Goal: Task Accomplishment & Management: Manage account settings

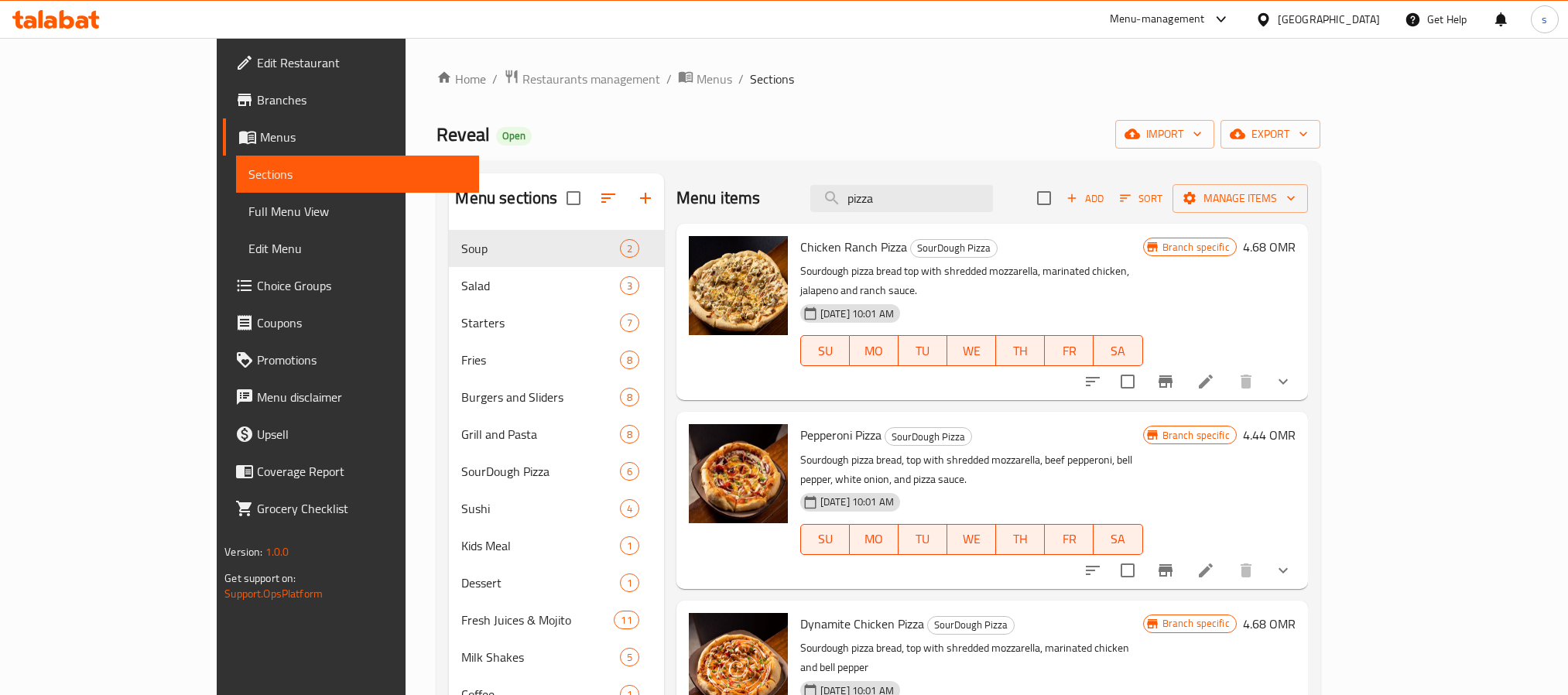
click at [1269, 19] on icon at bounding box center [1263, 19] width 11 height 14
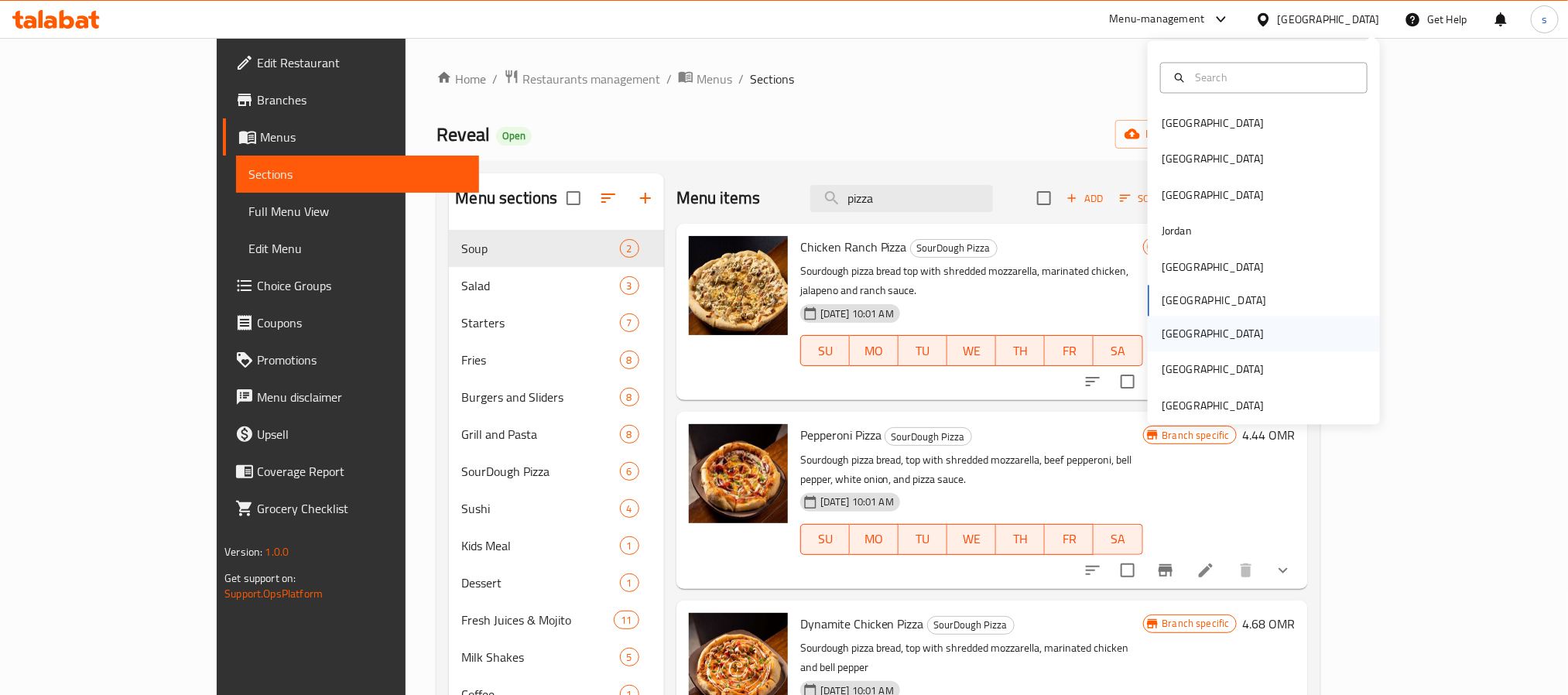
click at [1175, 329] on div "[GEOGRAPHIC_DATA]" at bounding box center [1212, 334] width 126 height 36
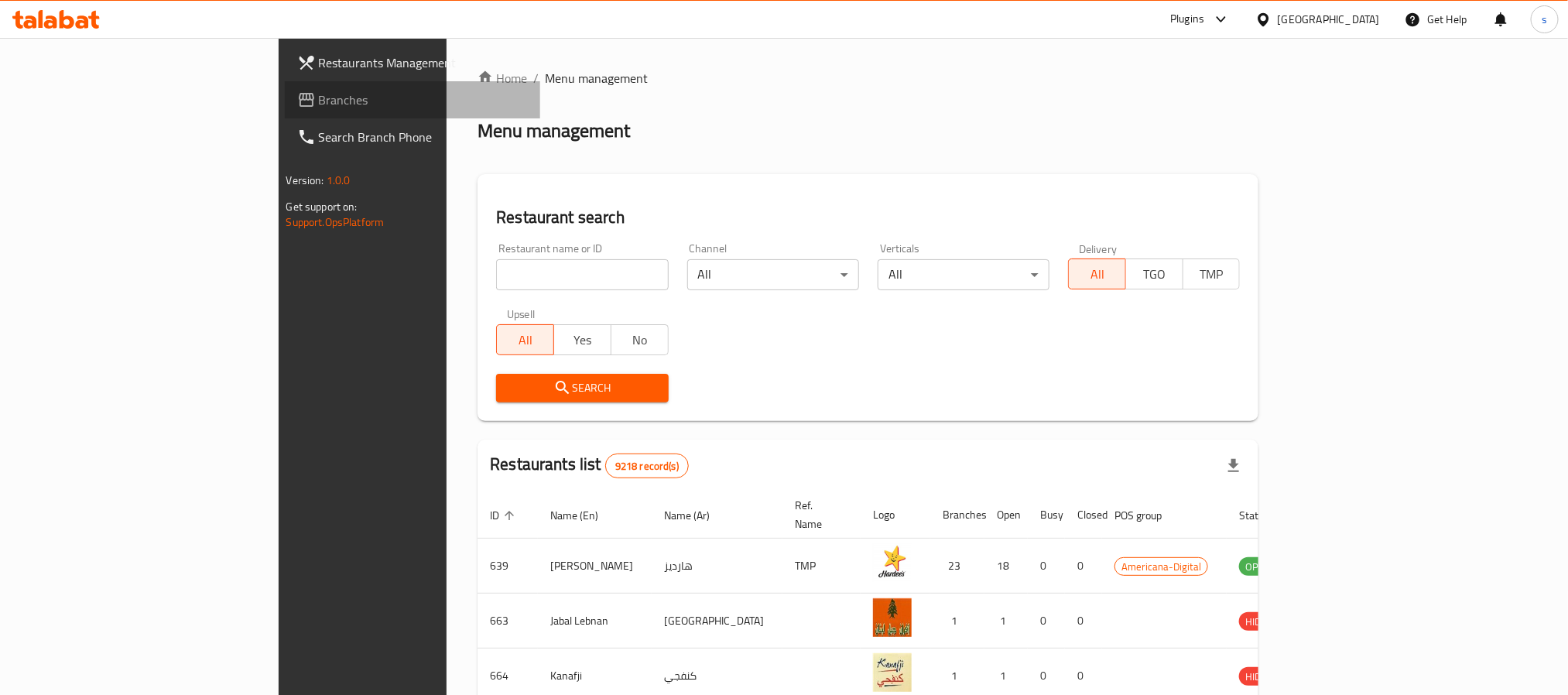
click at [319, 94] on span "Branches" at bounding box center [423, 99] width 209 height 18
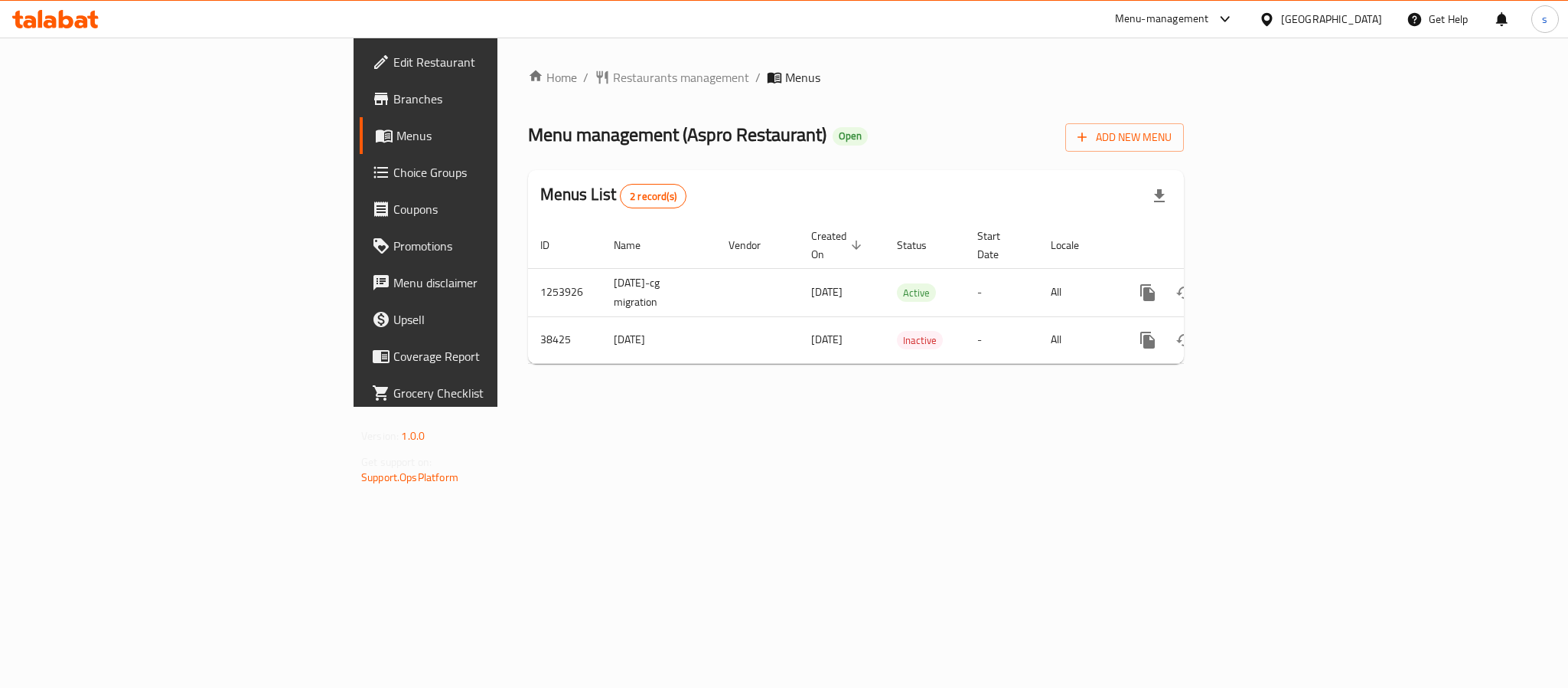
click at [1235, 19] on icon at bounding box center [1225, 18] width 18 height 18
click at [1183, 171] on div "Restaurant-Management" at bounding box center [1154, 170] width 120 height 17
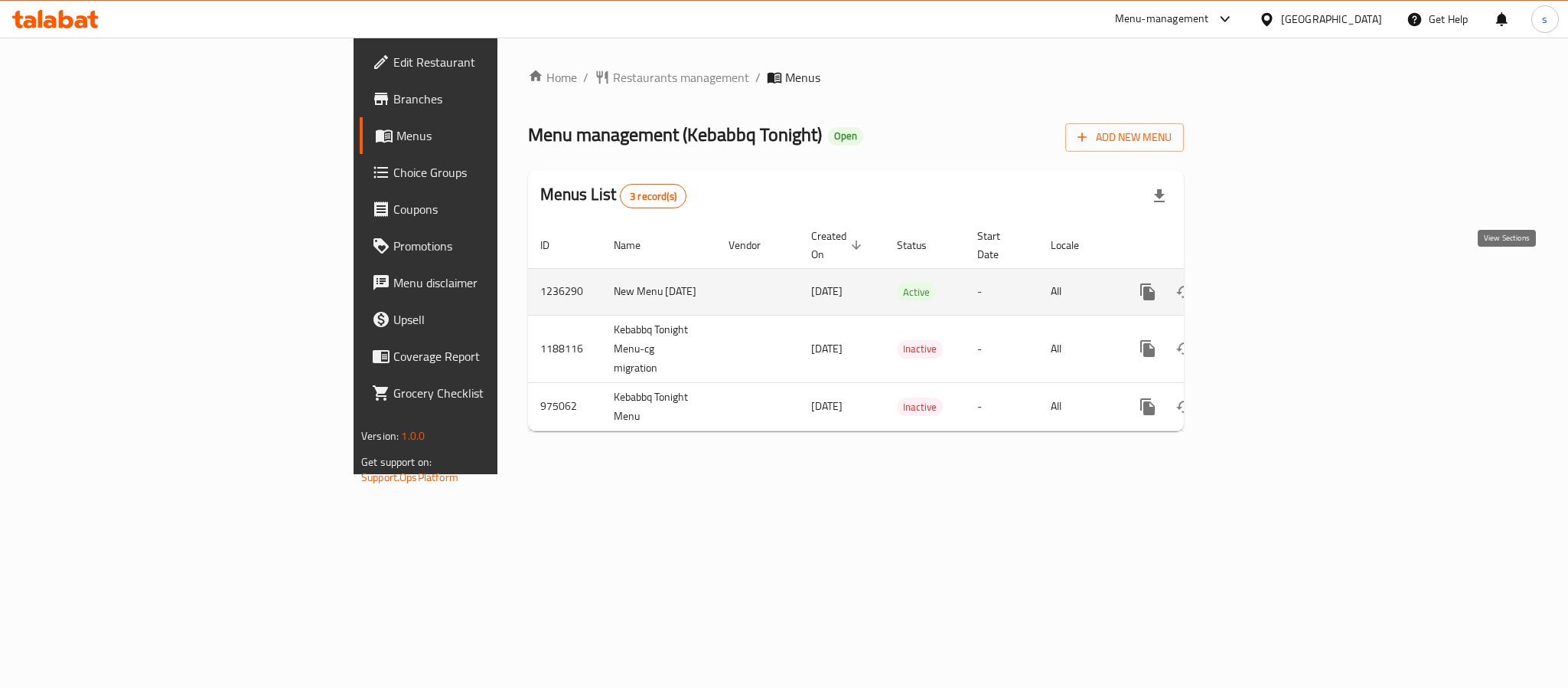
click at [1267, 283] on icon "enhanced table" at bounding box center [1258, 291] width 18 height 18
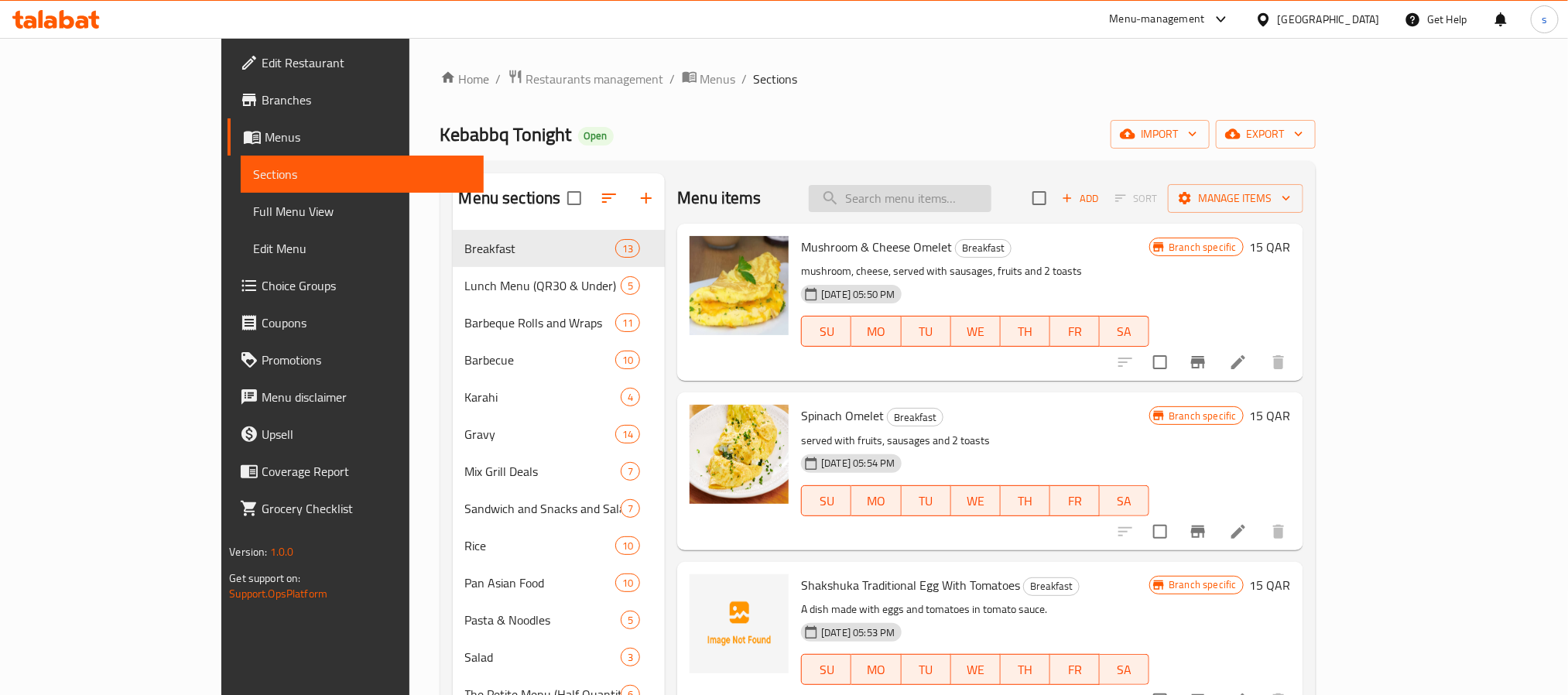
click at [932, 201] on input "search" at bounding box center [900, 199] width 182 height 27
paste input "Special Halwa Puri"
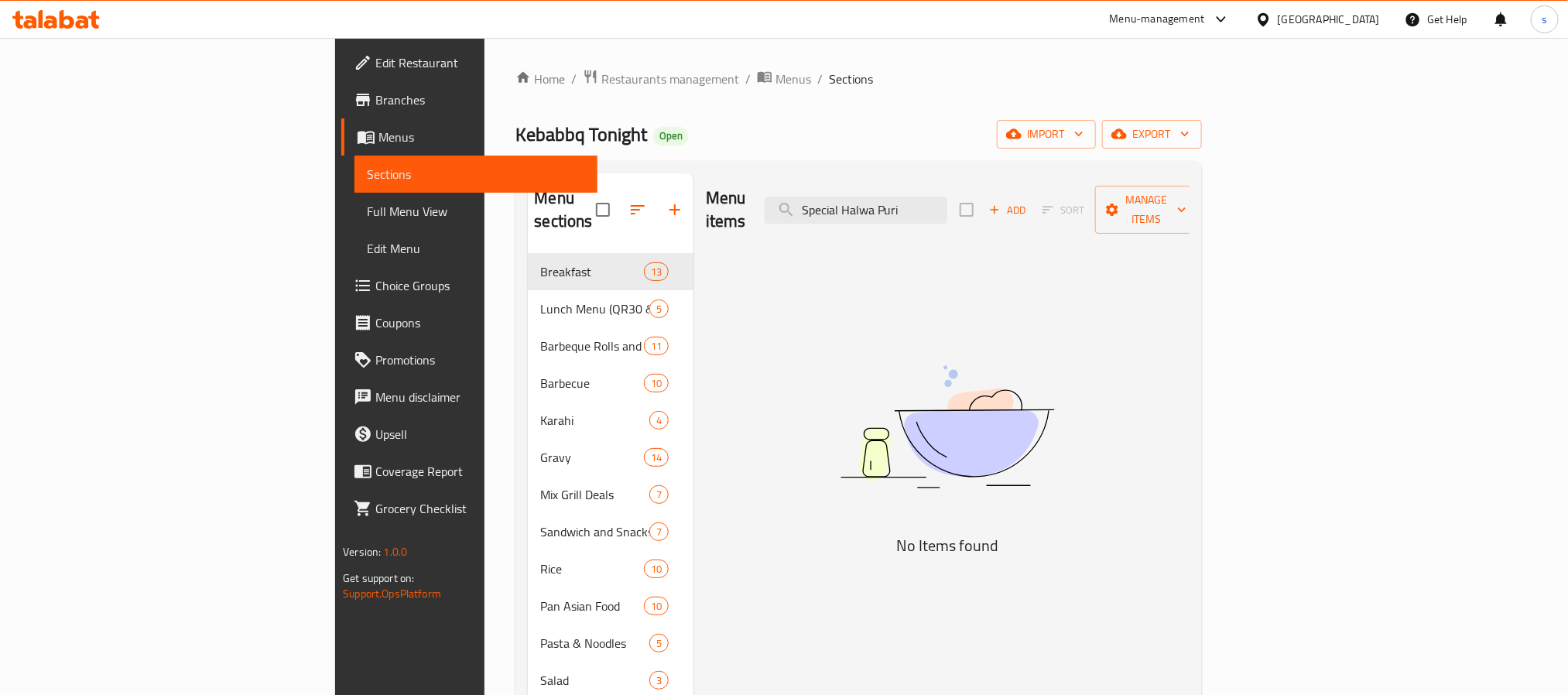
type input "Special Halwa Puri"
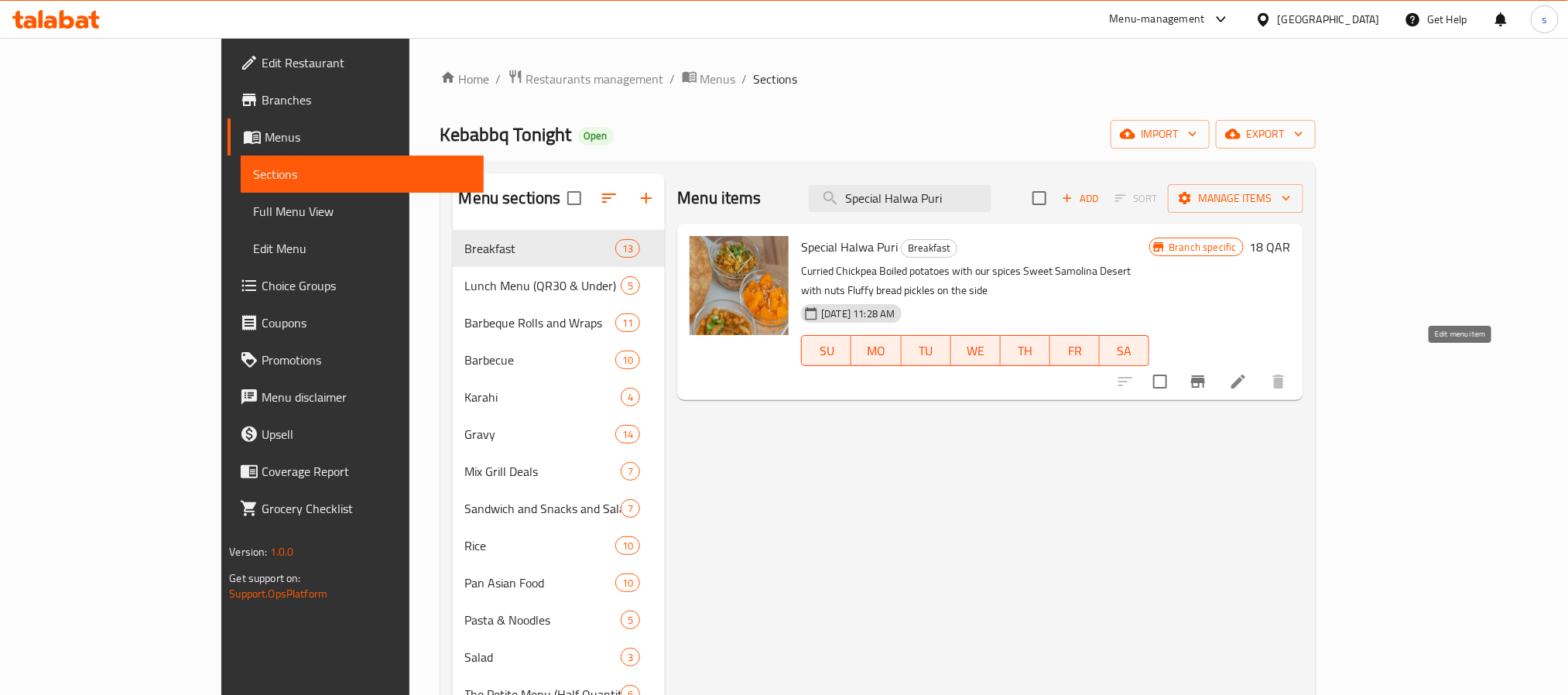
click at [1247, 373] on icon at bounding box center [1238, 381] width 18 height 18
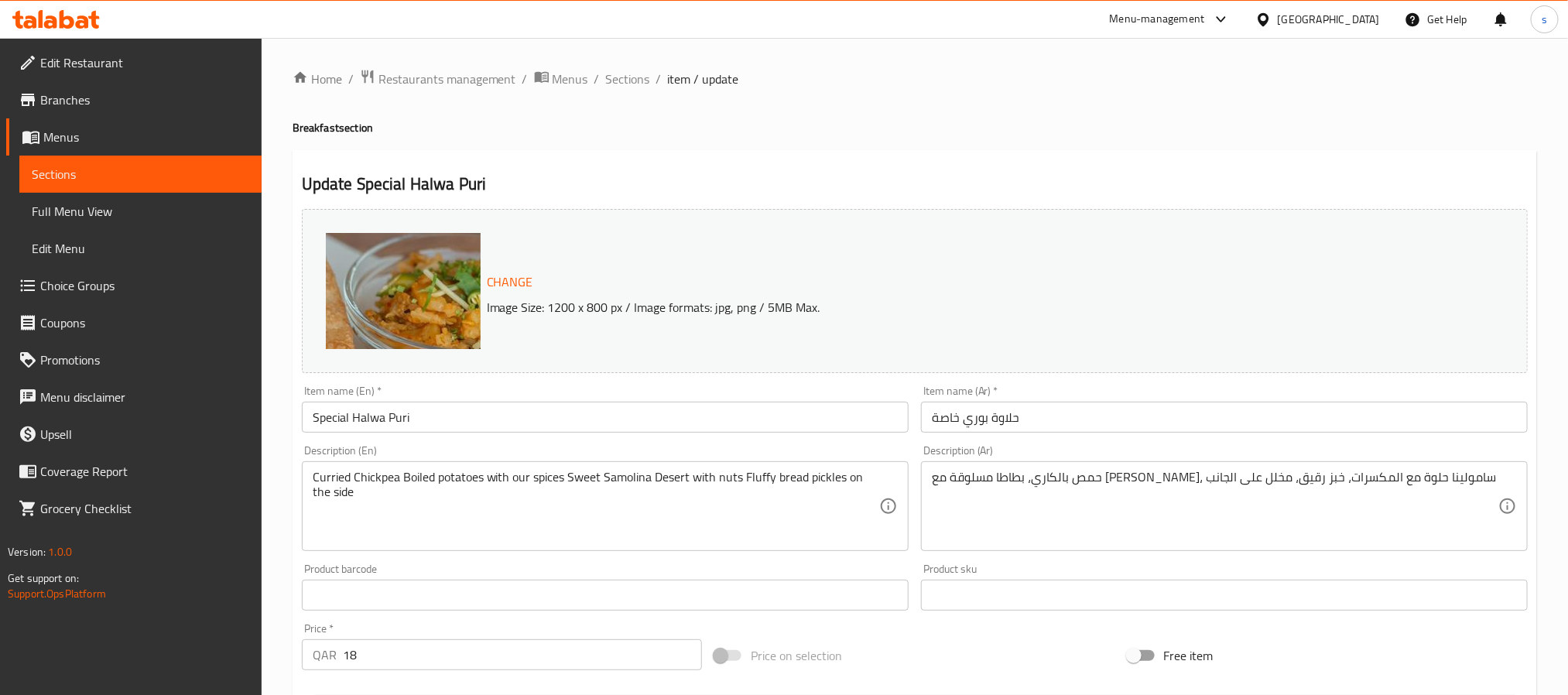
click at [1277, 264] on div "Change Image Size: 1200 x 800 px / Image formats: jpg, png / 5MB Max." at bounding box center [915, 291] width 1226 height 164
click at [1438, 316] on div "Change Image Size: 1200 x 800 px / Image formats: jpg, png / 5MB Max." at bounding box center [915, 291] width 1226 height 164
click at [1064, 478] on textarea "حمص بالكاري، بطاطا مسلوقة مع بهاراتنا، سامولينا حلوة مع المكسرات، خبز رقيق، مخل…" at bounding box center [1215, 507] width 567 height 73
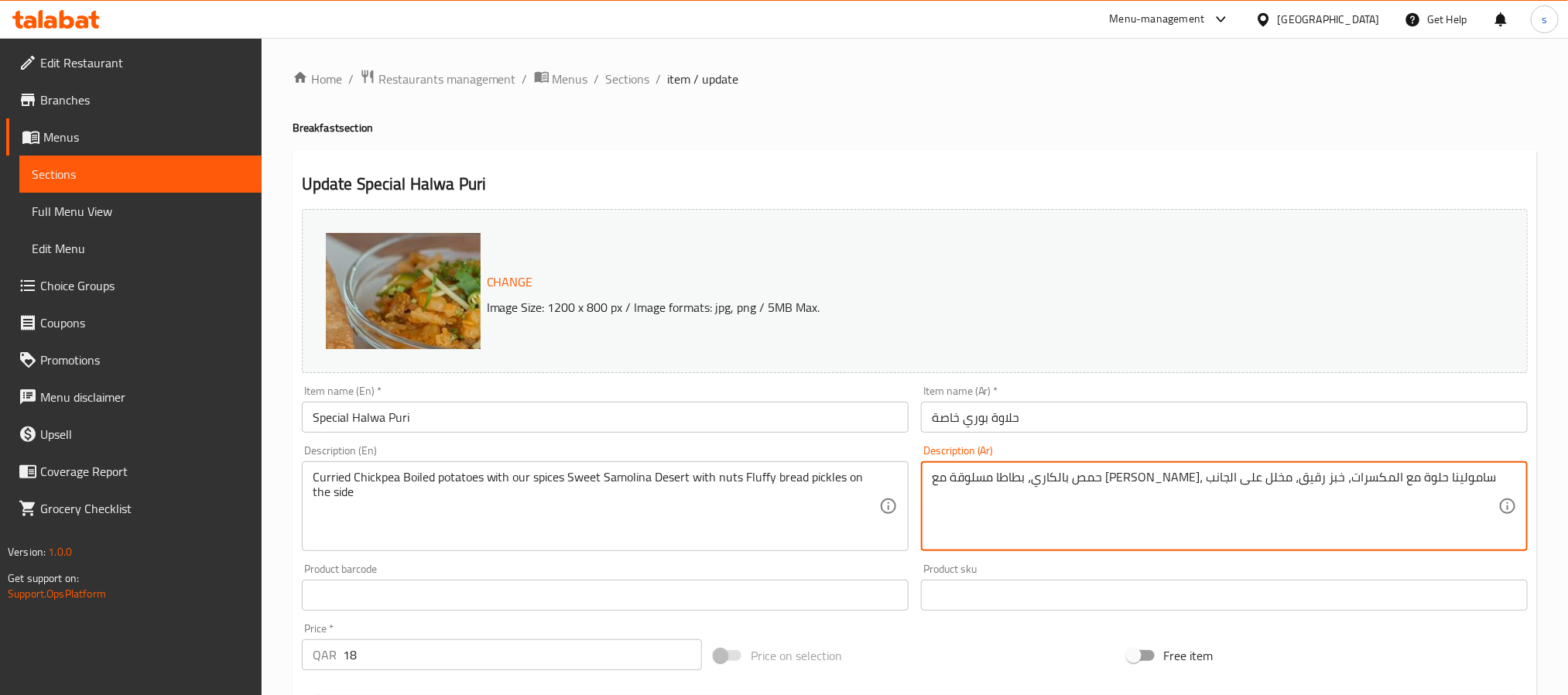
click at [1064, 478] on textarea "حمص بالكاري، بطاطا مسلوقة مع بهاراتنا، سامولينا حلوة مع المكسرات، خبز رقيق، مخل…" at bounding box center [1215, 507] width 567 height 73
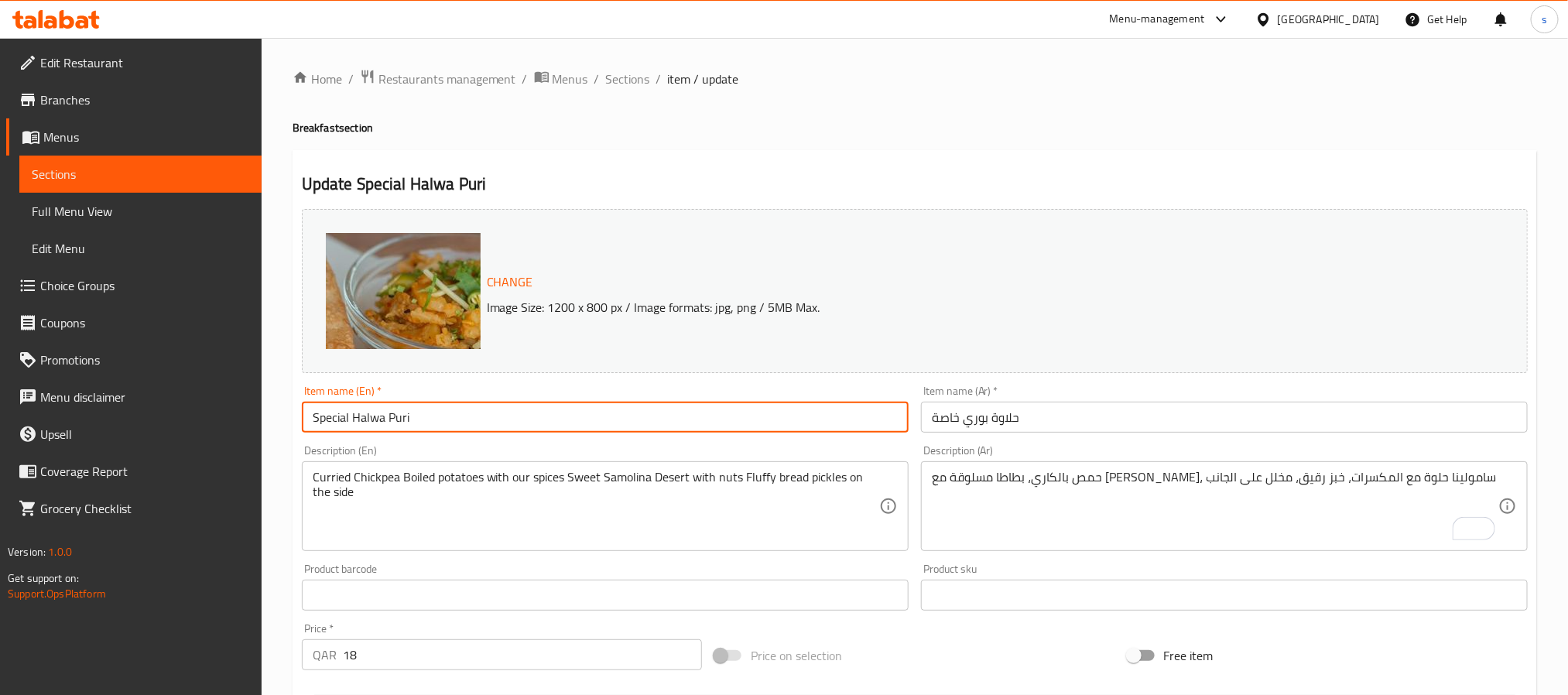
drag, startPoint x: 416, startPoint y: 418, endPoint x: 286, endPoint y: 414, distance: 130.1
click at [286, 414] on div "Home / Restaurants management / Menus / Sections / item / update Breakfast sect…" at bounding box center [914, 576] width 1306 height 1078
click at [100, 151] on link "Menus" at bounding box center [133, 137] width 256 height 37
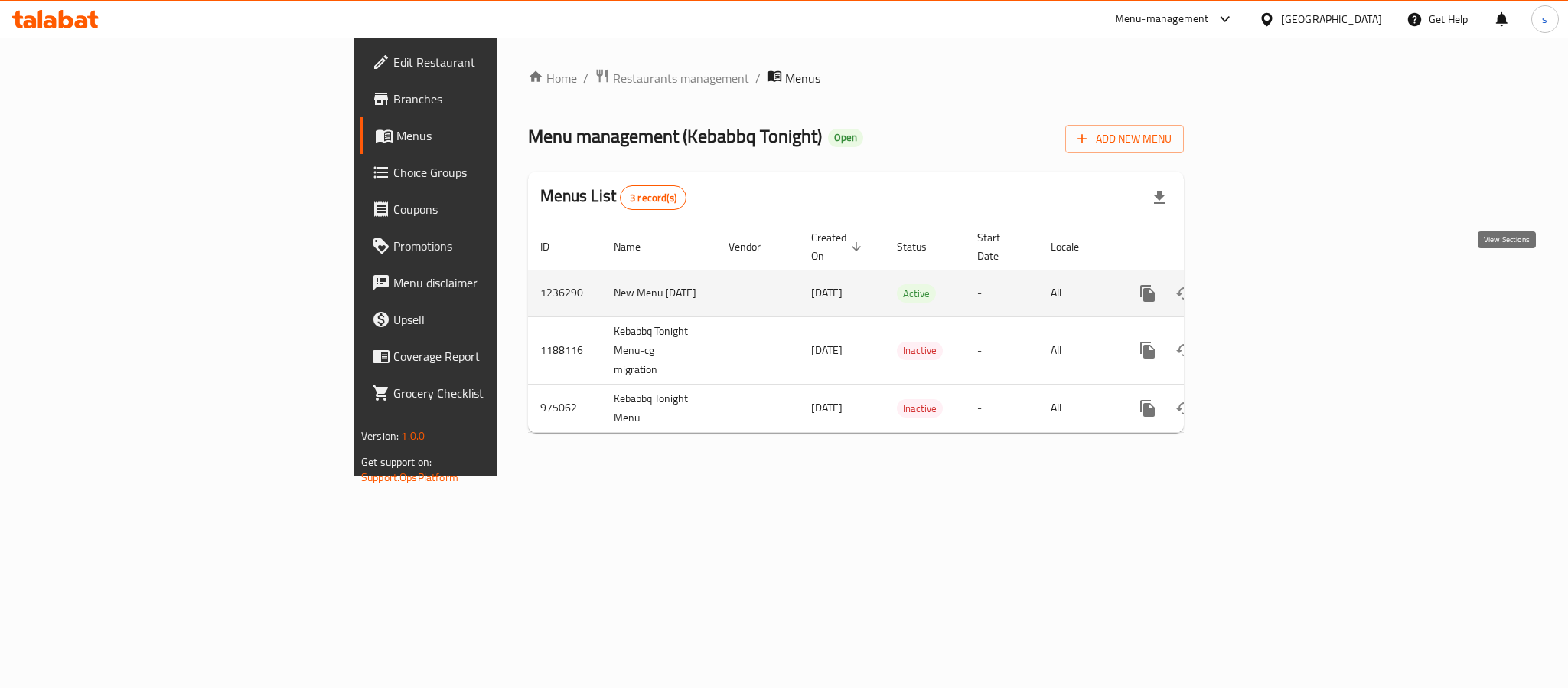
click at [1267, 284] on icon "enhanced table" at bounding box center [1258, 292] width 18 height 18
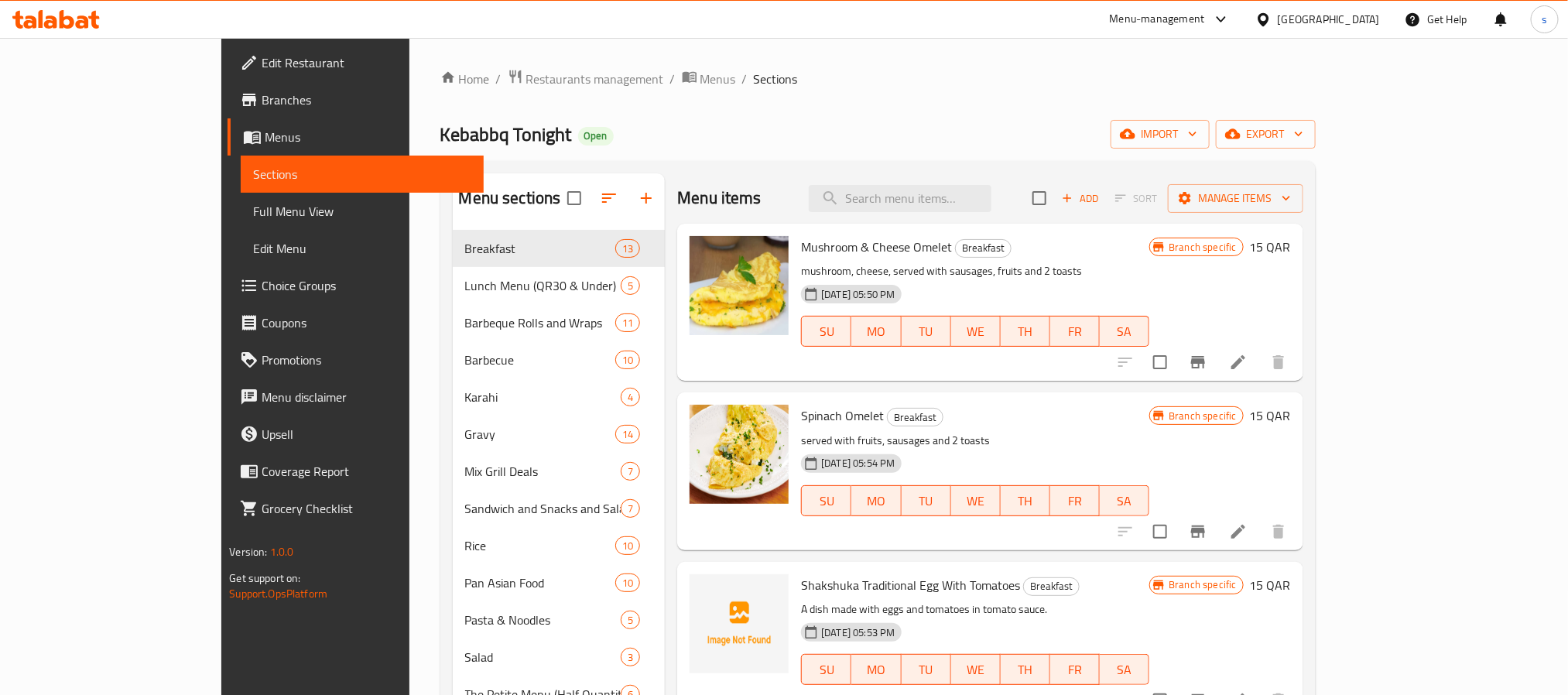
click at [981, 216] on div "Menu items Add Sort Manage items" at bounding box center [990, 199] width 626 height 50
click at [985, 205] on input "search" at bounding box center [900, 199] width 182 height 27
paste input "Special Halwa Puri"
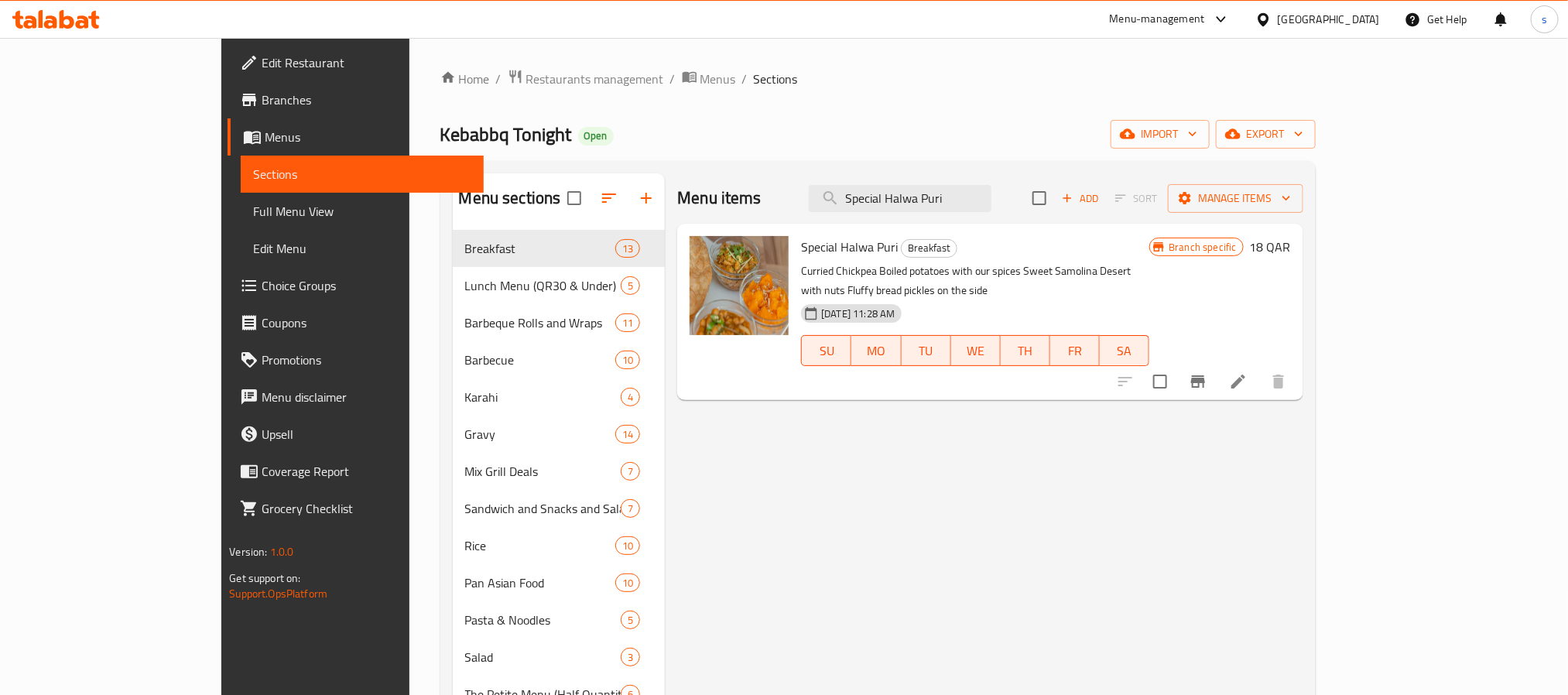
type input "Special Halwa Puri"
click at [1231, 18] on icon at bounding box center [1220, 18] width 18 height 18
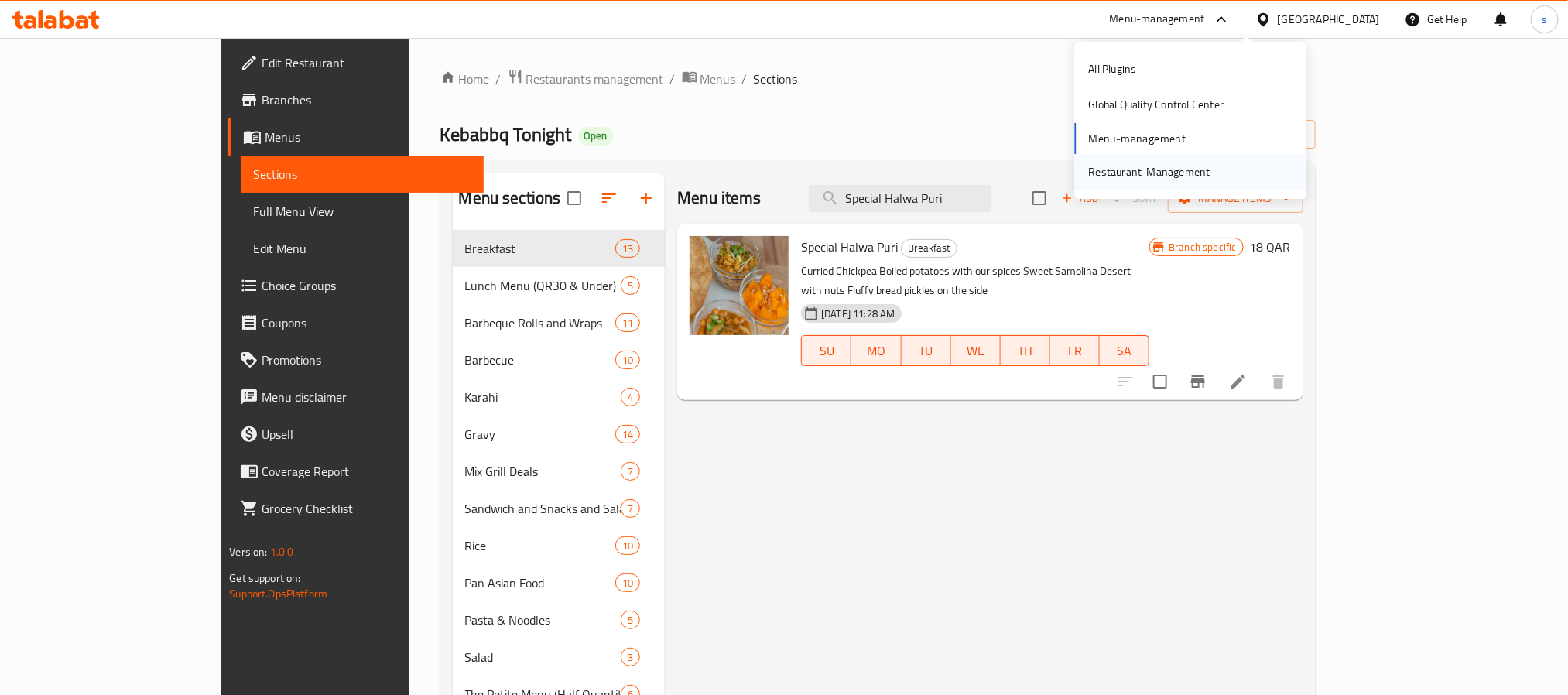
click at [1178, 175] on div "Restaurant-Management" at bounding box center [1150, 172] width 122 height 17
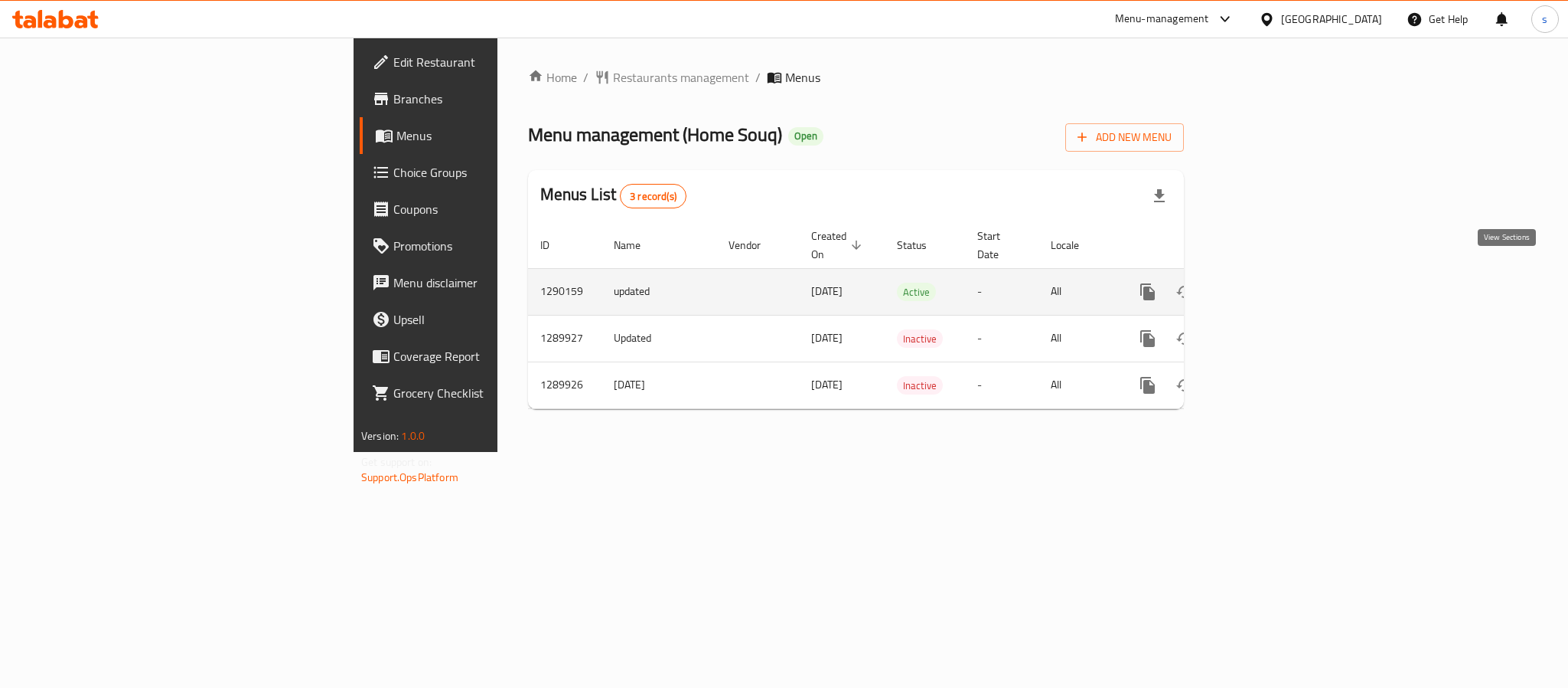
click at [1265, 285] on icon "enhanced table" at bounding box center [1259, 291] width 13 height 13
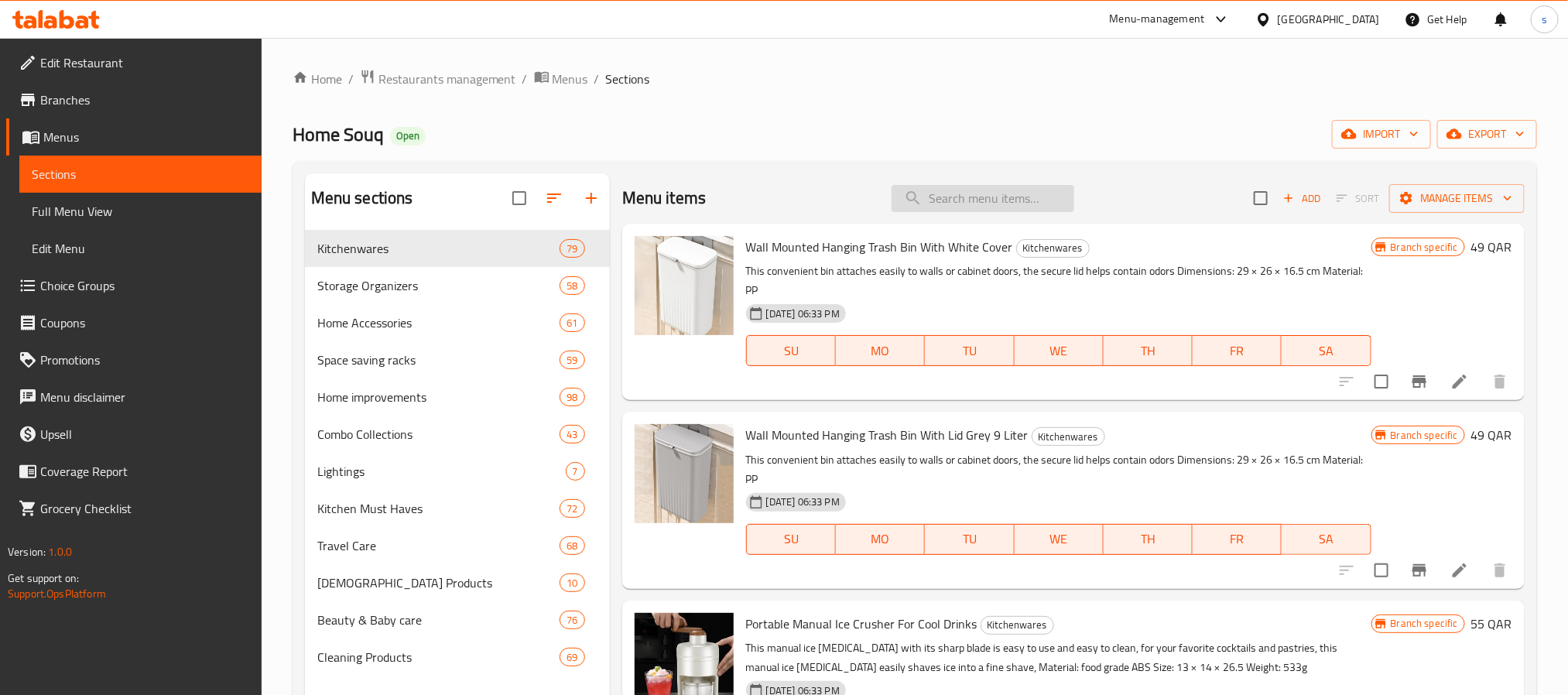
click at [1010, 209] on input "search" at bounding box center [982, 199] width 182 height 27
paste input "Original Alshabah Flying Insect Zapper Killer - 2 Pcs"
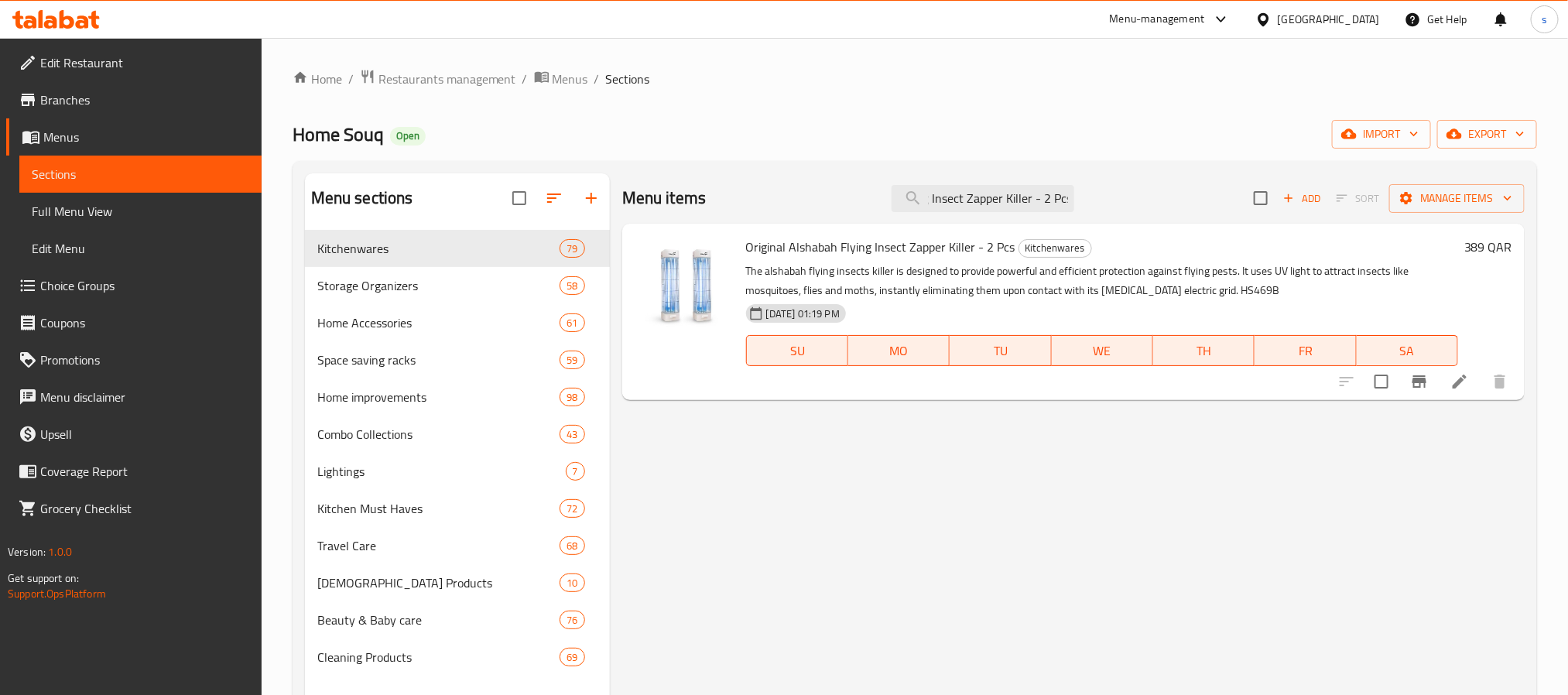
type input "Original Alshabah Flying Insect Zapper Killer - 2 Pcs"
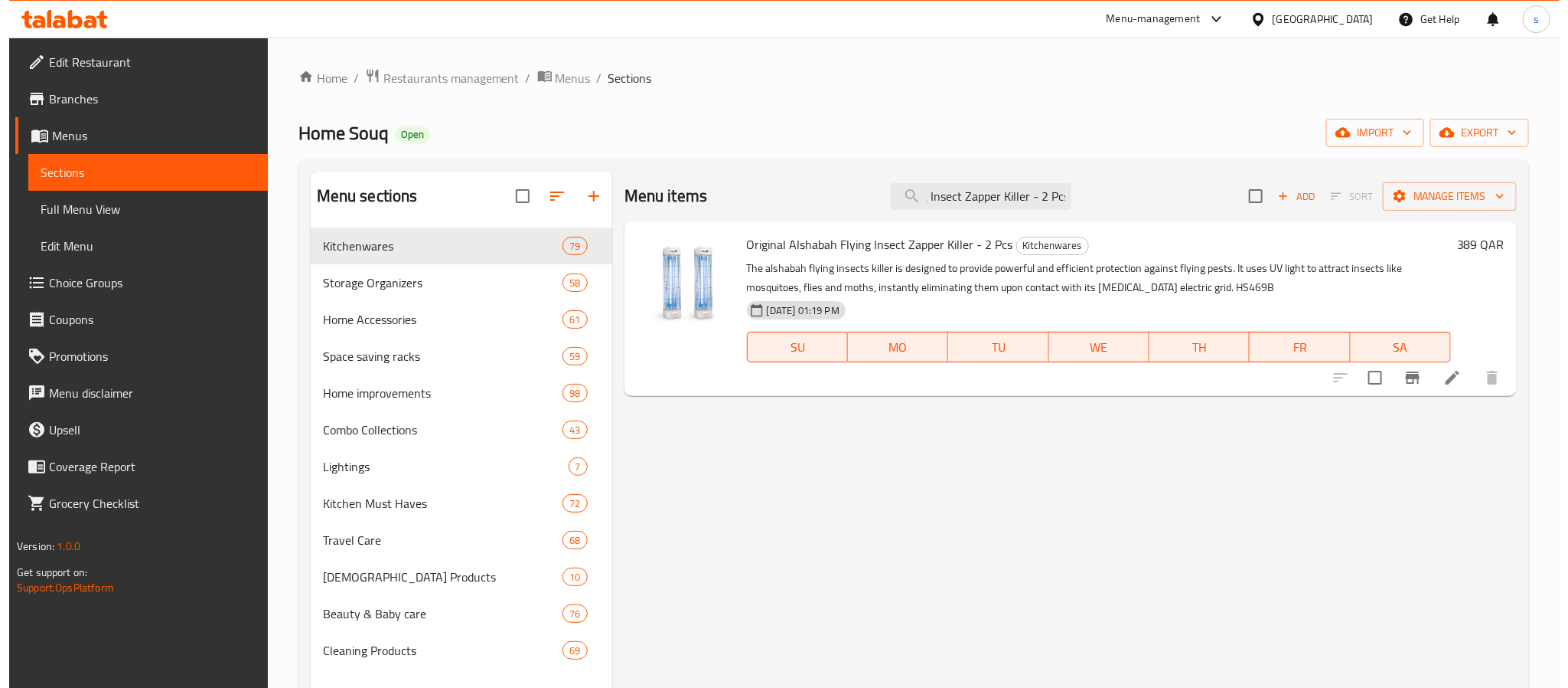
scroll to position [0, 0]
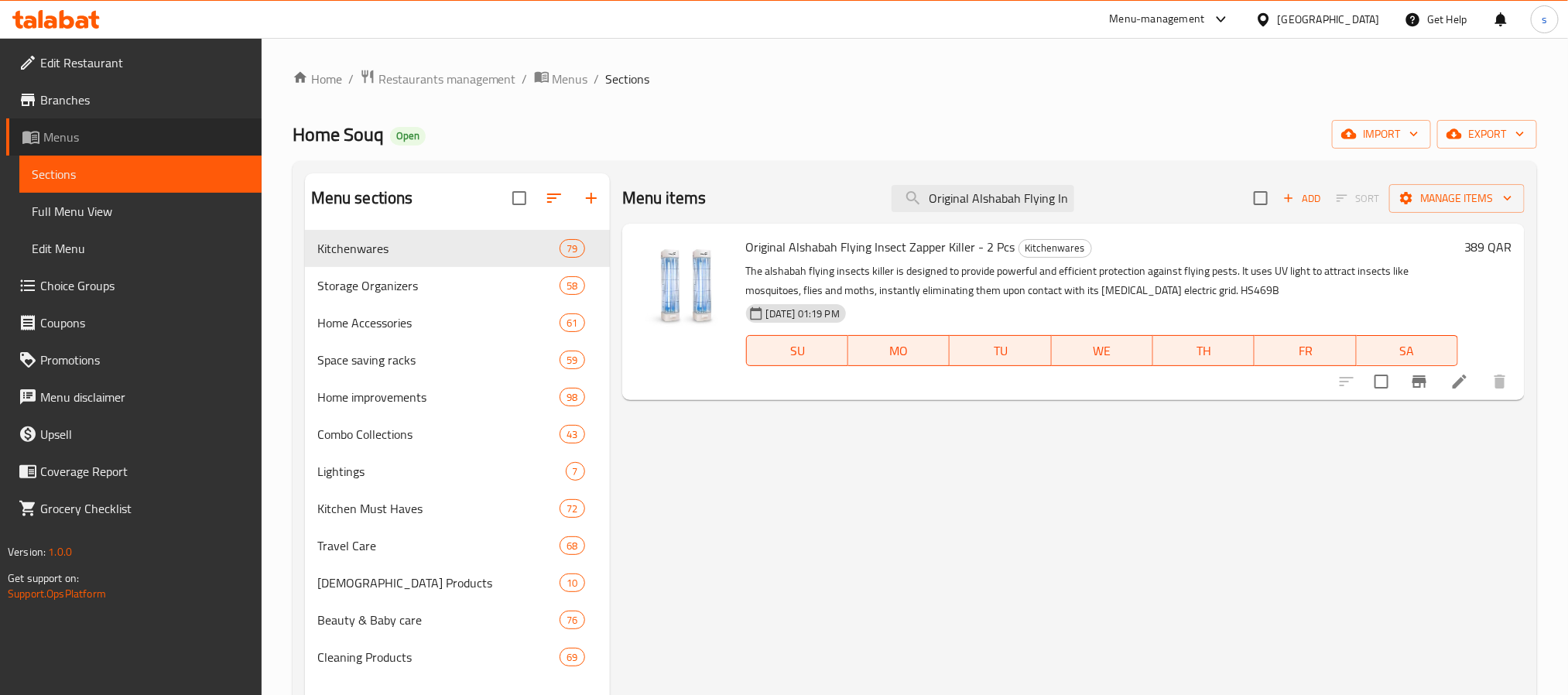
click at [80, 134] on span "Menus" at bounding box center [146, 136] width 206 height 18
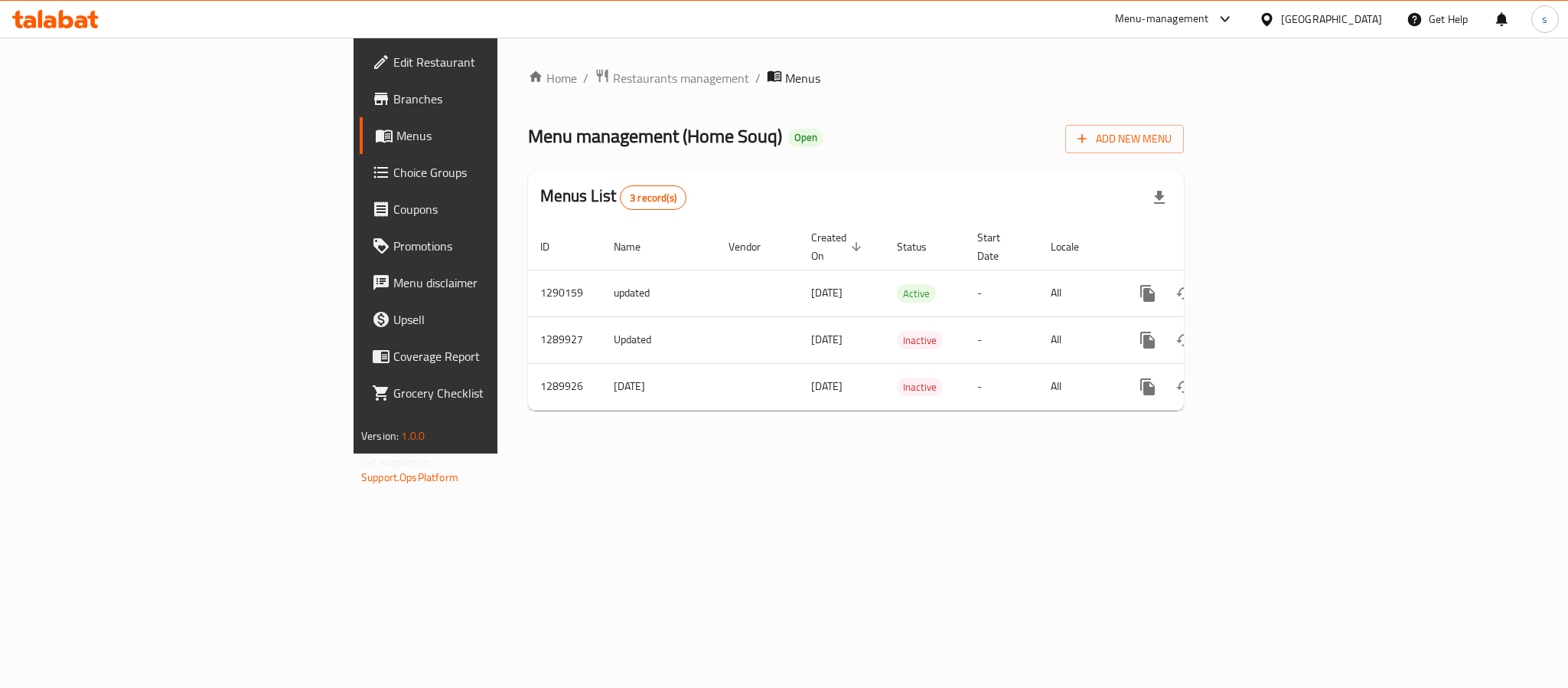
click at [393, 64] on span "Edit Restaurant" at bounding box center [498, 61] width 210 height 18
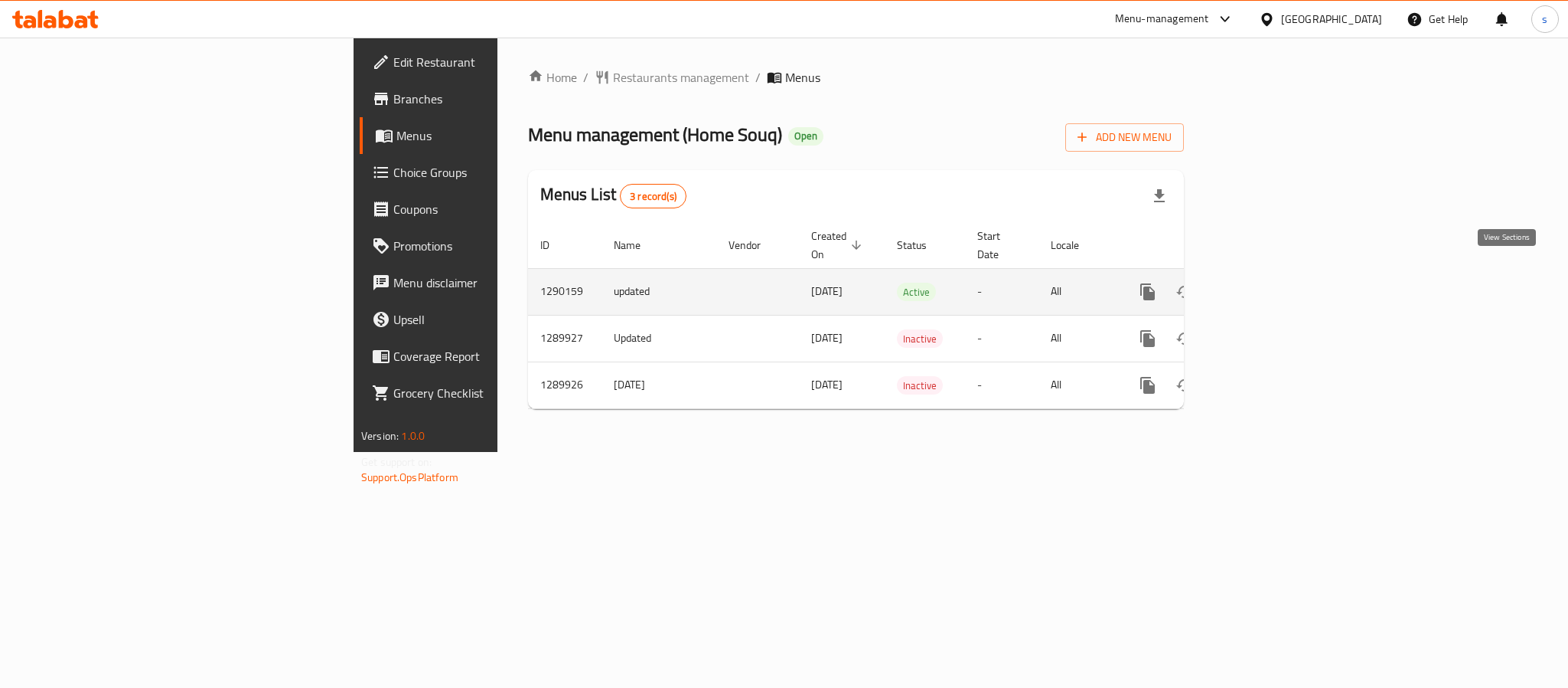
click at [1267, 283] on icon "enhanced table" at bounding box center [1258, 291] width 18 height 18
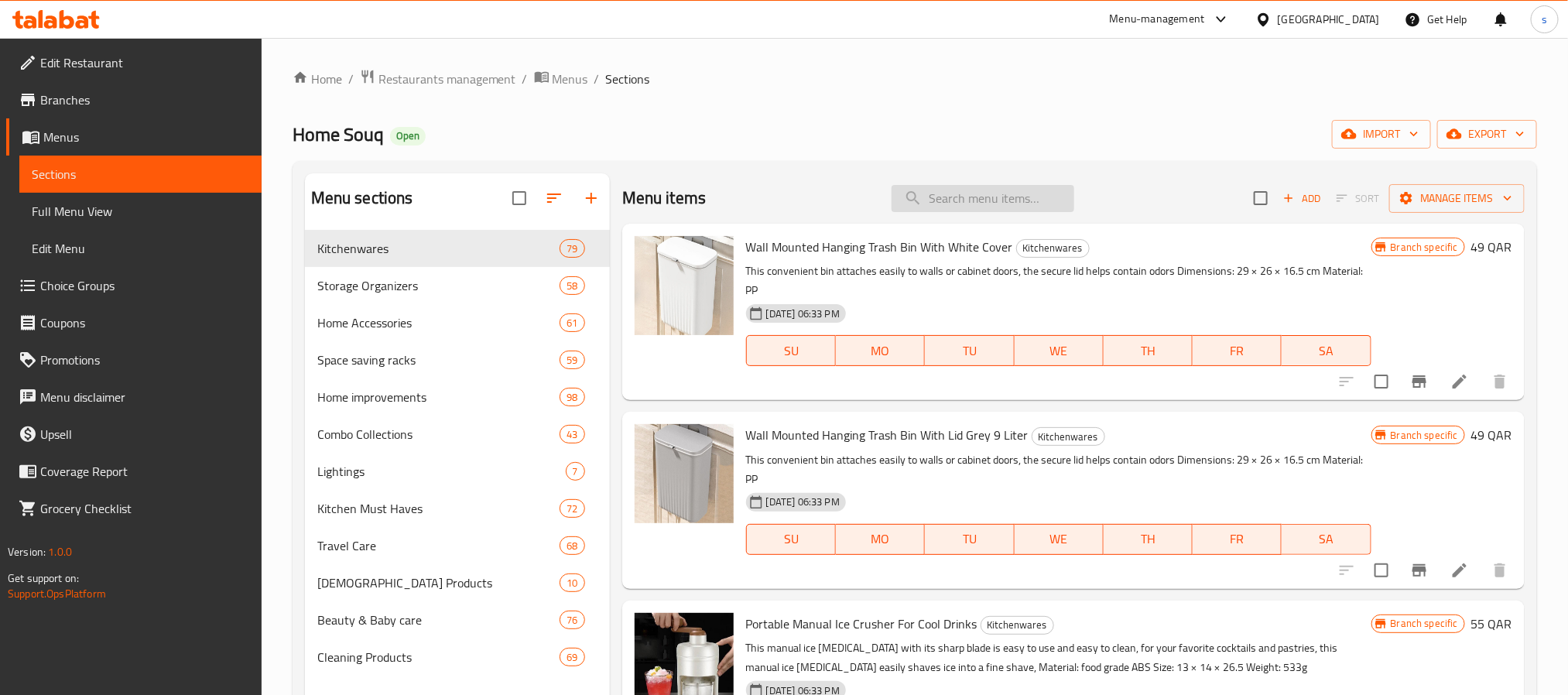
click at [932, 205] on input "search" at bounding box center [982, 199] width 182 height 27
paste input "Original Alshabah Flying Insect Zapper Killer - 2 Pcs"
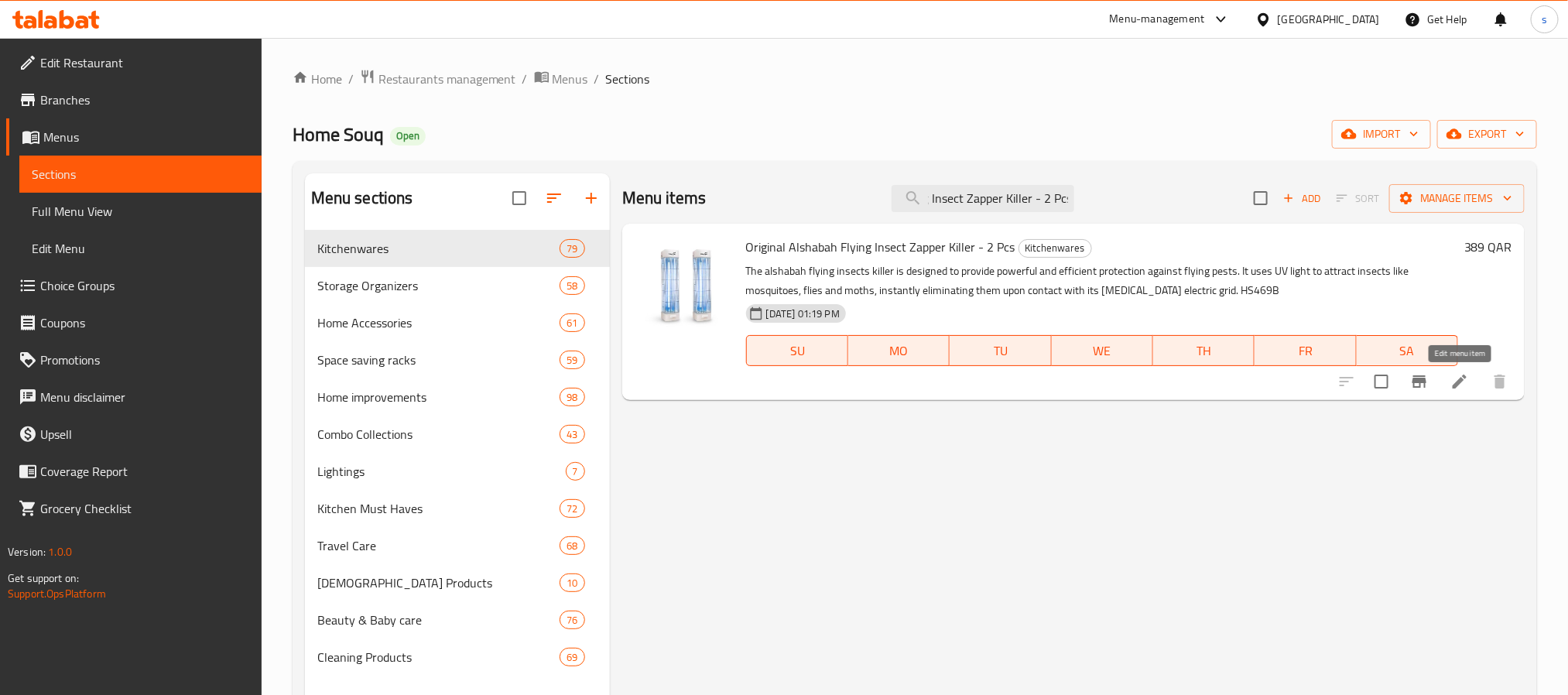
type input "Original Alshabah Flying Insect Zapper Killer - 2 Pcs"
click at [1457, 388] on icon at bounding box center [1460, 381] width 14 height 14
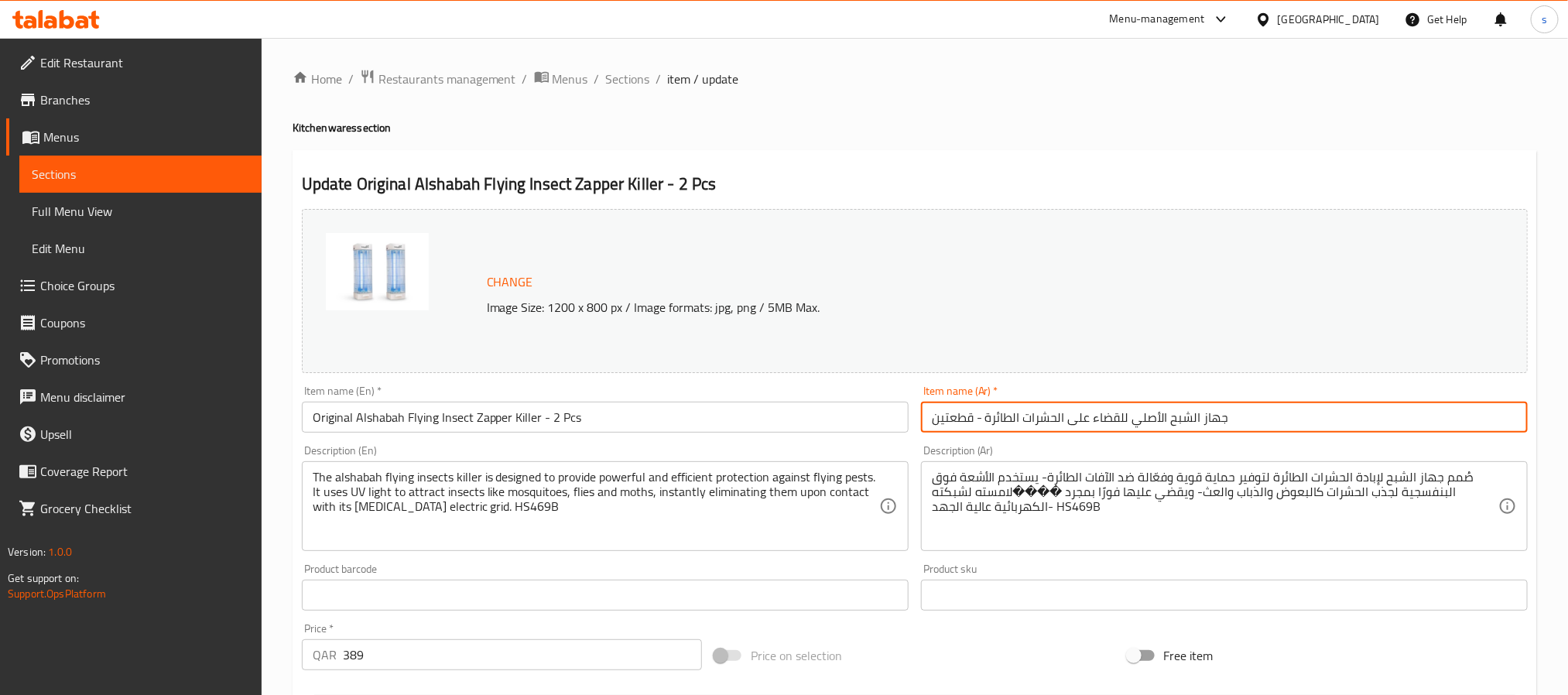
click at [1296, 423] on input "جهاز الشبح الأصلي للقضاء على الحشرات الطائرة - قطعتين" at bounding box center [1224, 417] width 606 height 31
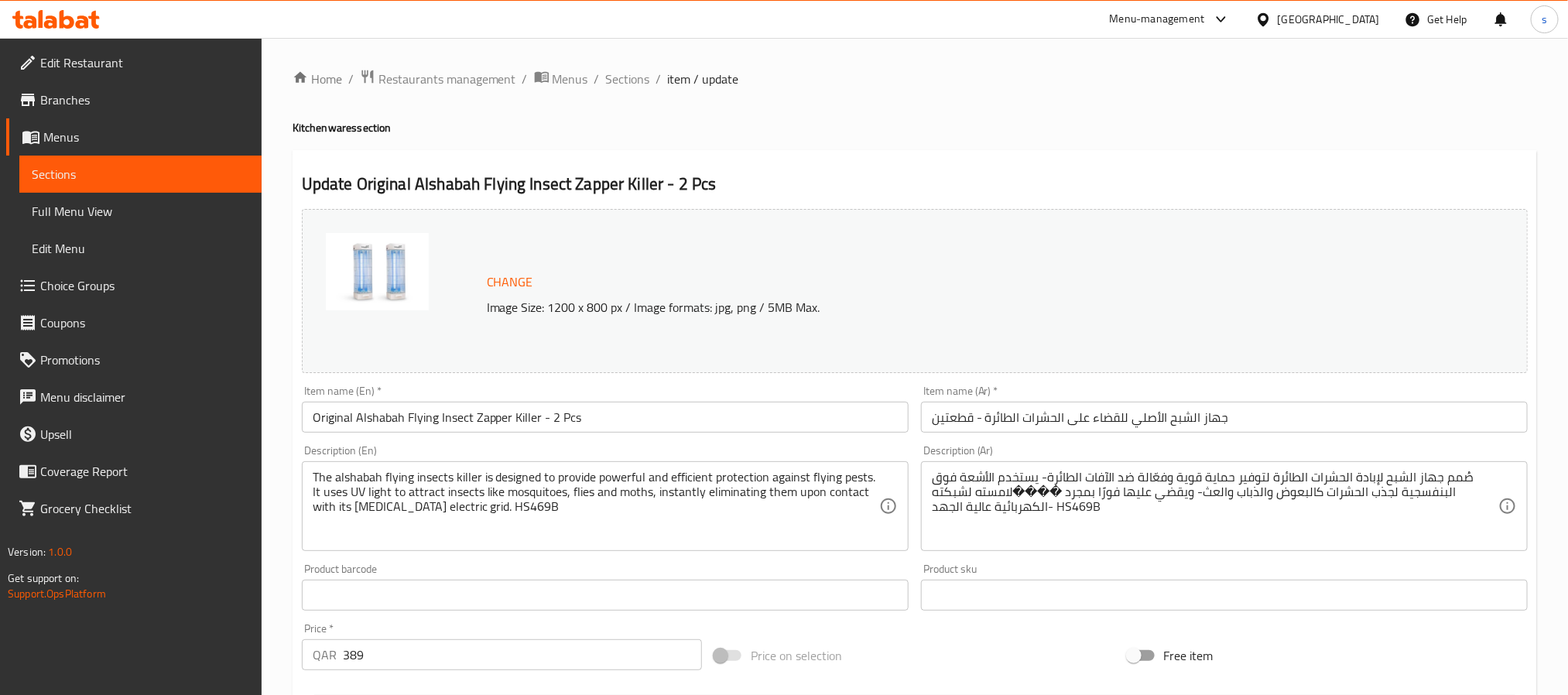
click at [782, 487] on textarea "The alshabah flying insects killer is designed to provide powerful and efficien…" at bounding box center [596, 507] width 567 height 73
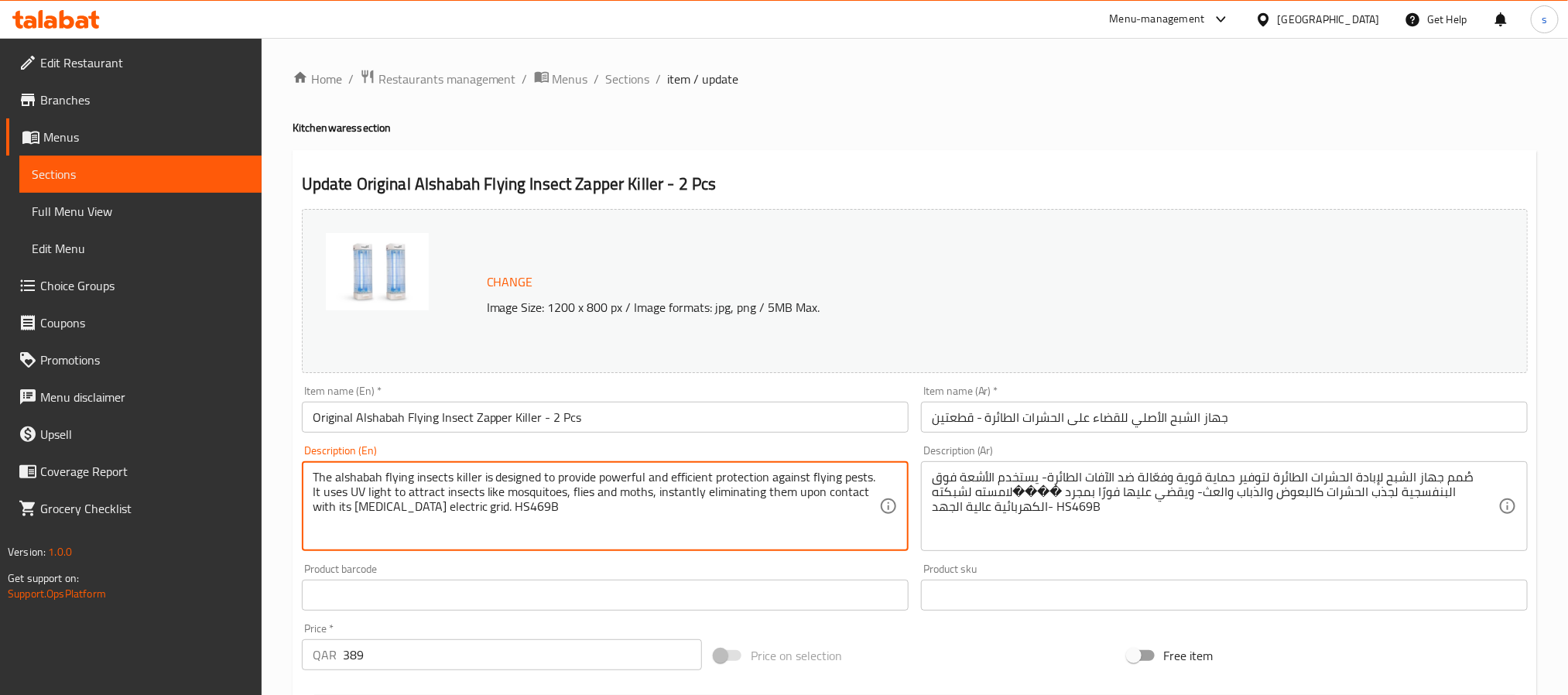
click at [782, 487] on textarea "The alshabah flying insects killer is designed to provide powerful and efficien…" at bounding box center [596, 507] width 567 height 73
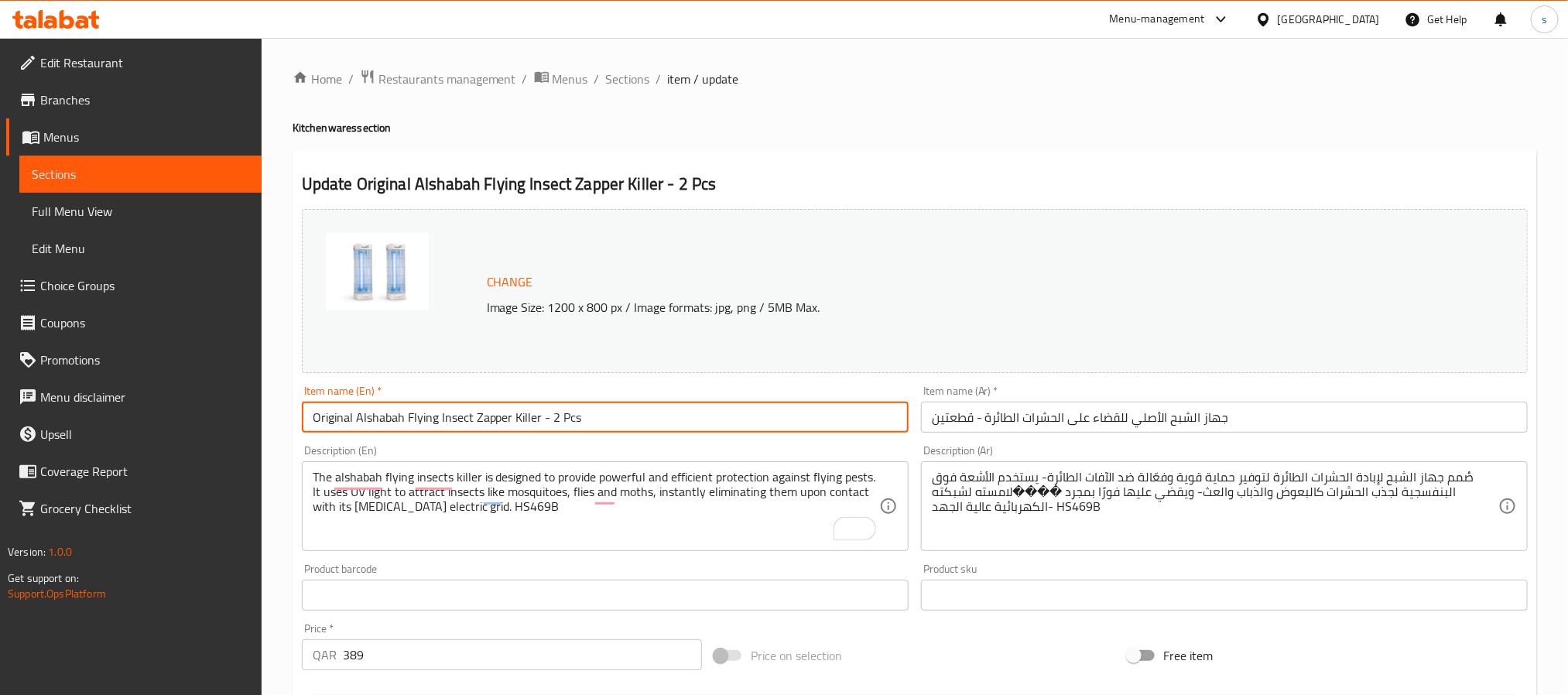
drag, startPoint x: 598, startPoint y: 425, endPoint x: 294, endPoint y: 400, distance: 305.0
click at [295, 400] on div "Item name (En)   * Original Alshabah Flying Insect Zapper Killer - 2 Pcs Item n…" at bounding box center [604, 409] width 619 height 60
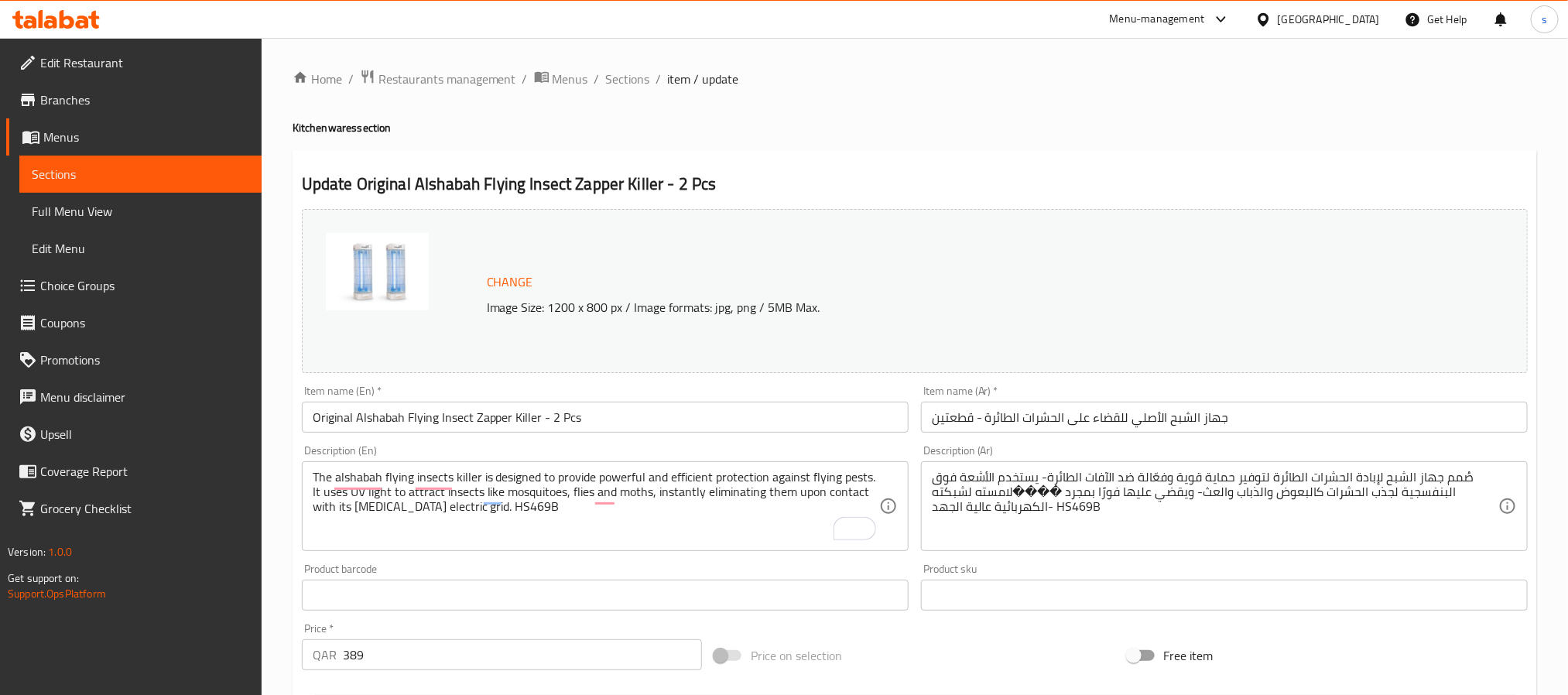
click at [1097, 507] on textarea "صُمم جهاز الشبح لإبادة الحشرات الطائرة لتوفير حماية قوية وفعّالة ضد الآفات الطا…" at bounding box center [1215, 507] width 567 height 73
click at [1401, 163] on div "Update Original Alshabah Flying Insect Zapper Killer - 2 Pcs Change Image Size:…" at bounding box center [914, 621] width 1245 height 940
click at [1350, 183] on h2 "Update Original Alshabah Flying Insect Zapper Killer - 2 Pcs" at bounding box center [915, 184] width 1226 height 23
click at [1189, 220] on div "Change Image Size: 1200 x 800 px / Image formats: jpg, png / 5MB Max." at bounding box center [915, 291] width 1226 height 164
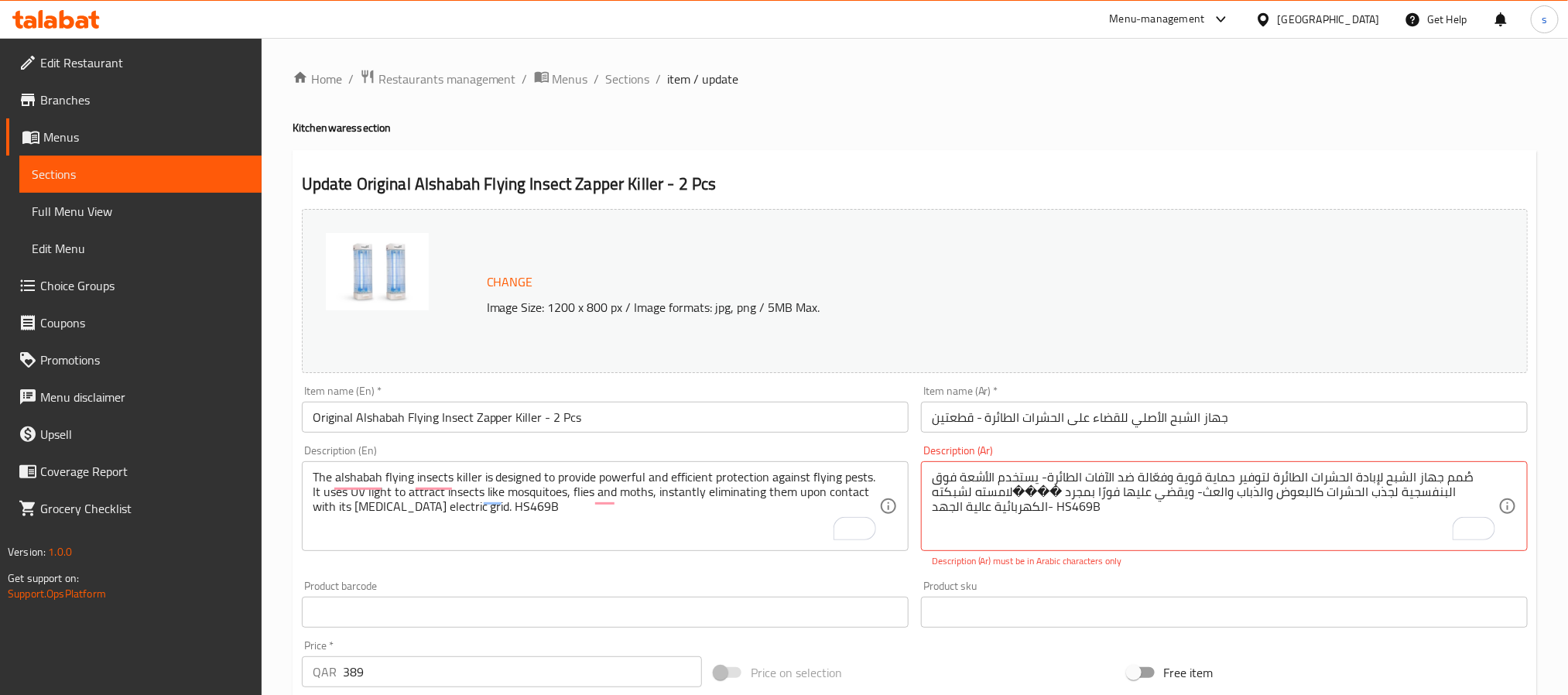
click at [1356, 21] on div "[GEOGRAPHIC_DATA]" at bounding box center [1329, 19] width 102 height 17
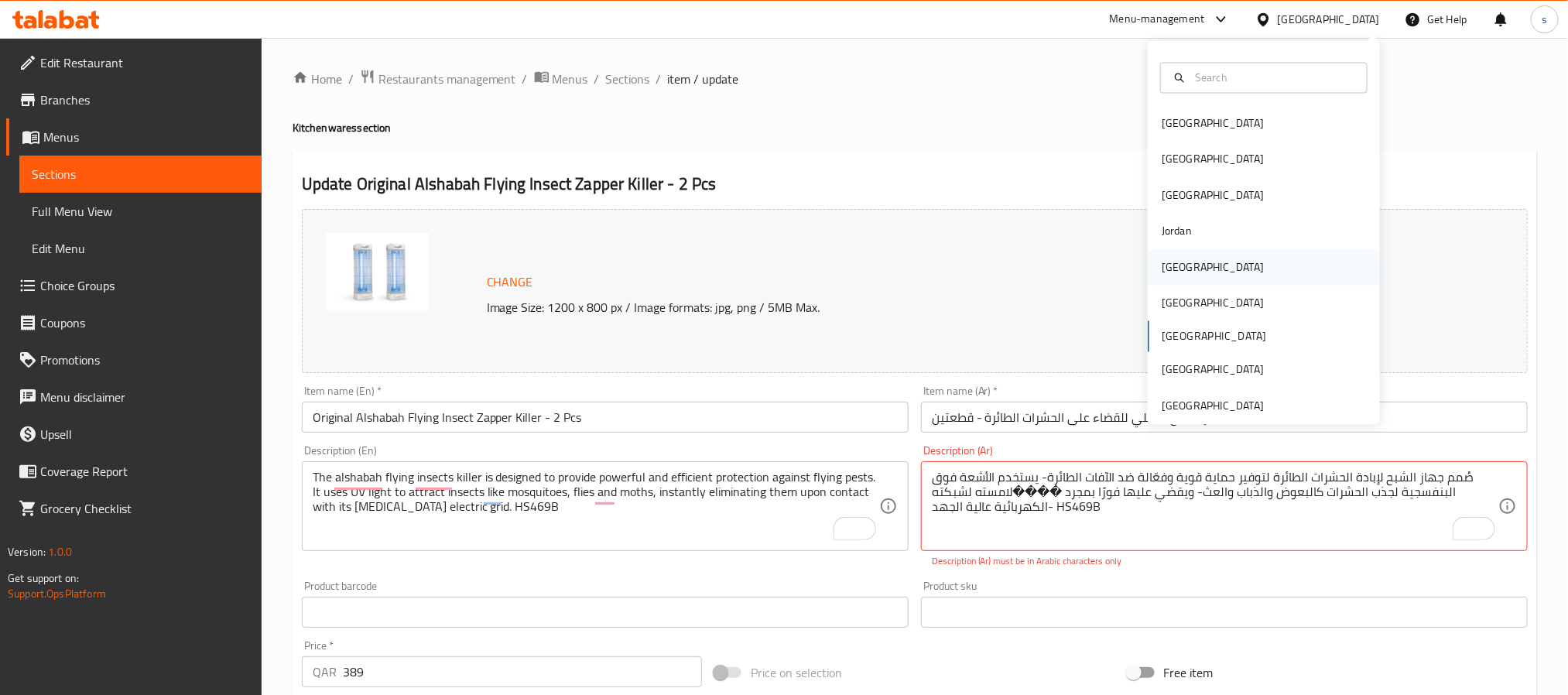
click at [1160, 256] on div "Kuwait" at bounding box center [1212, 266] width 126 height 36
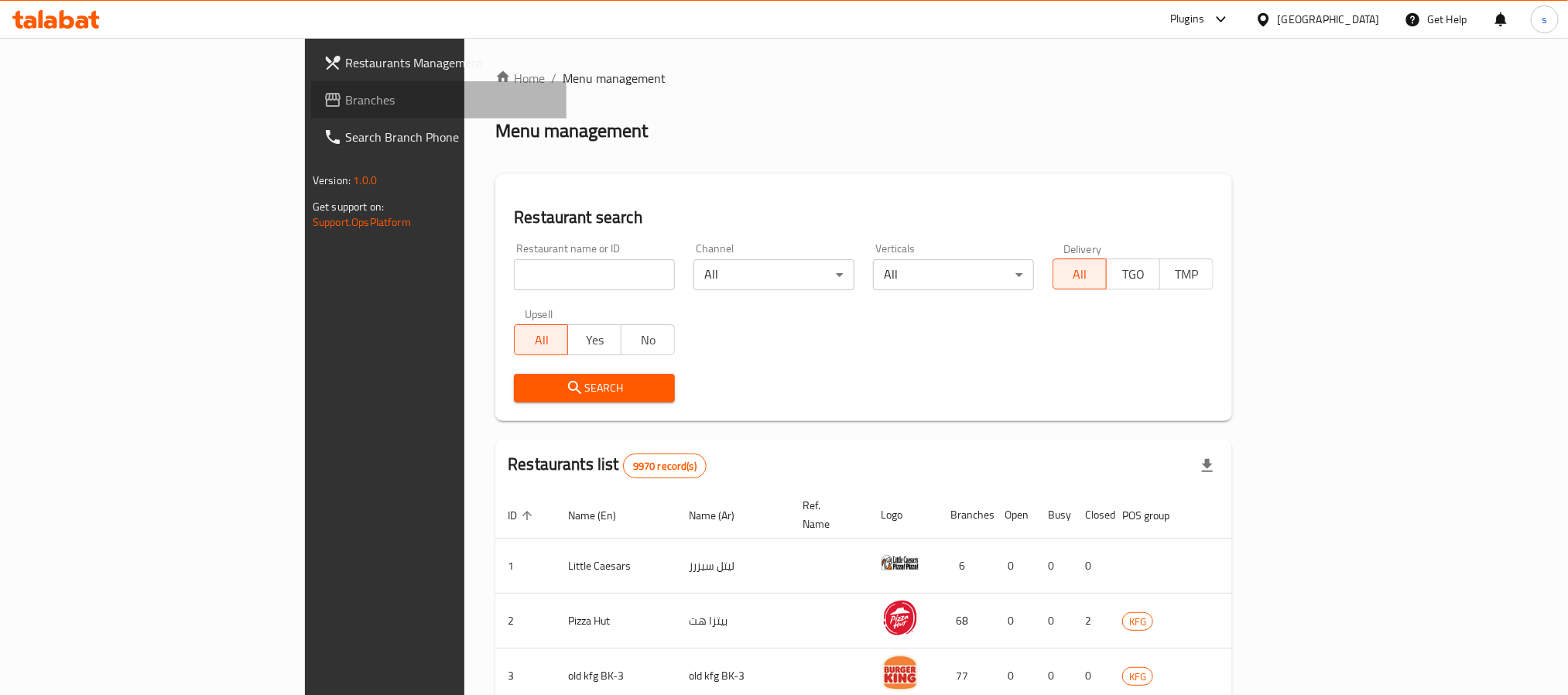
click at [346, 103] on span "Branches" at bounding box center [450, 99] width 209 height 18
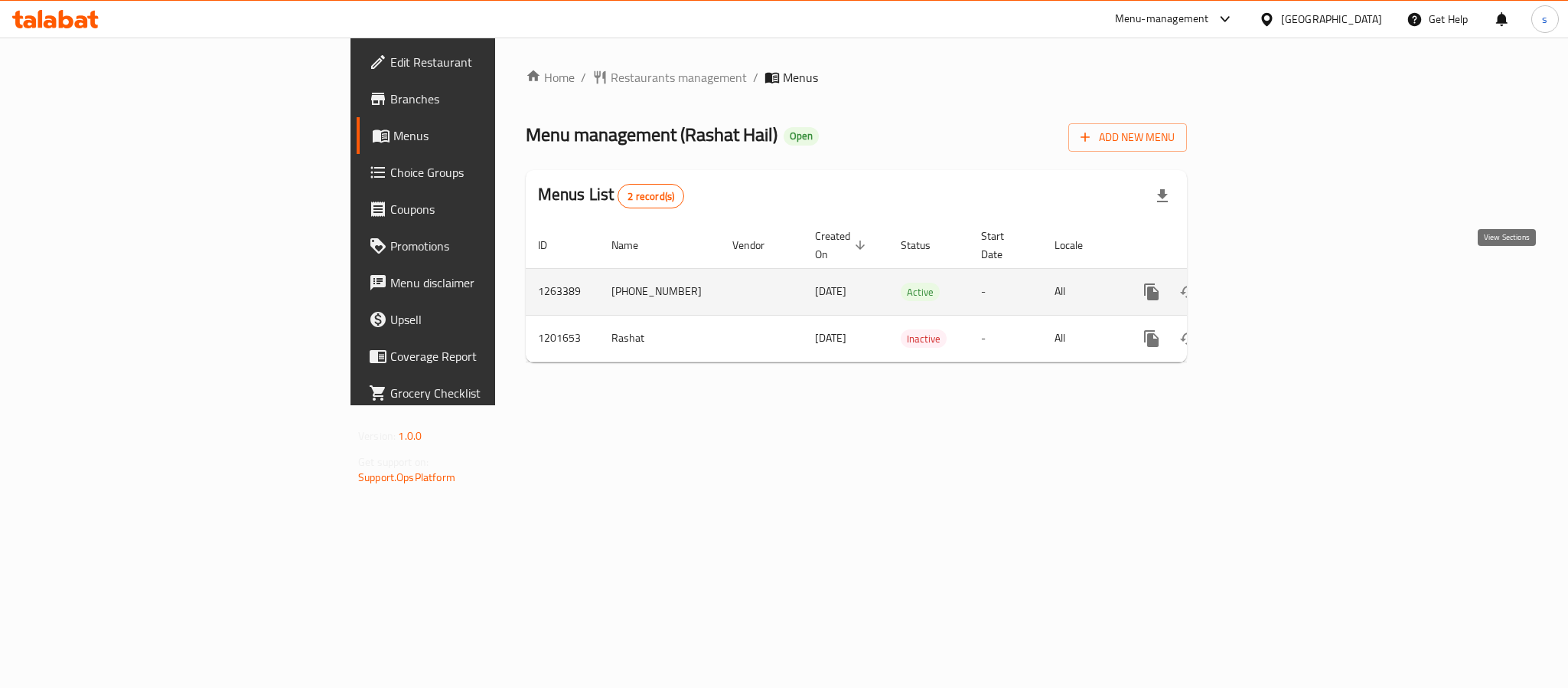
click at [1281, 285] on link "enhanced table" at bounding box center [1262, 291] width 36 height 36
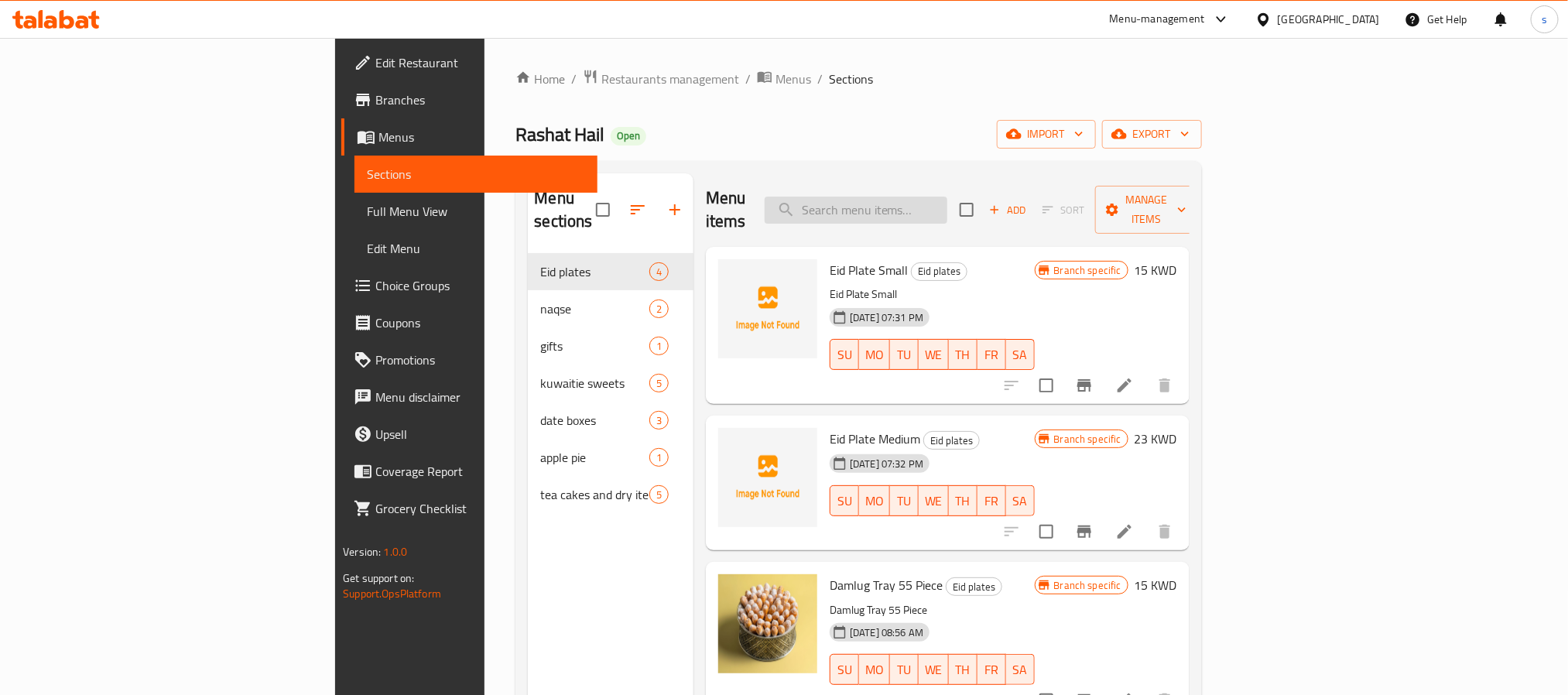
click at [940, 211] on input "search" at bounding box center [855, 210] width 182 height 27
paste input "Arabic Coffee"
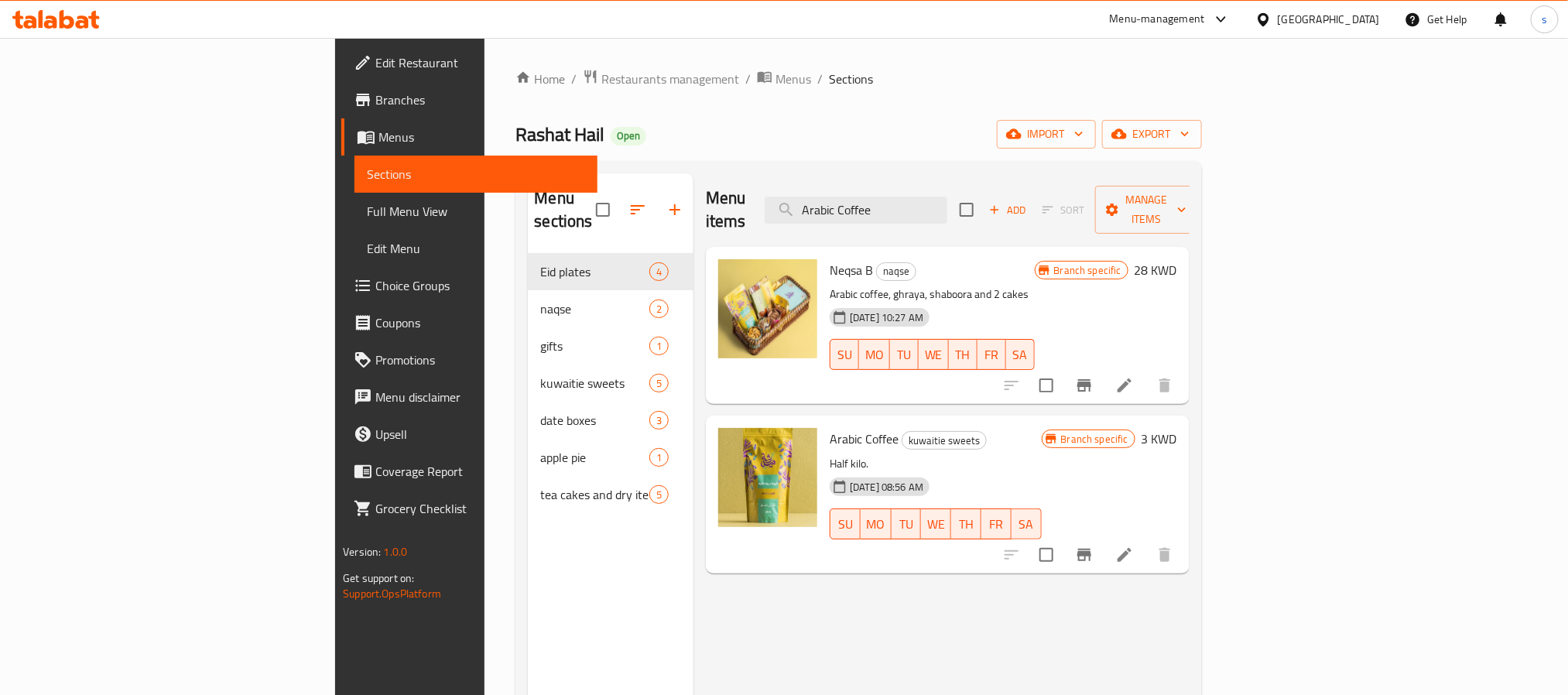
type input "Arabic Coffee"
click at [1361, 23] on div "[GEOGRAPHIC_DATA]" at bounding box center [1329, 19] width 102 height 17
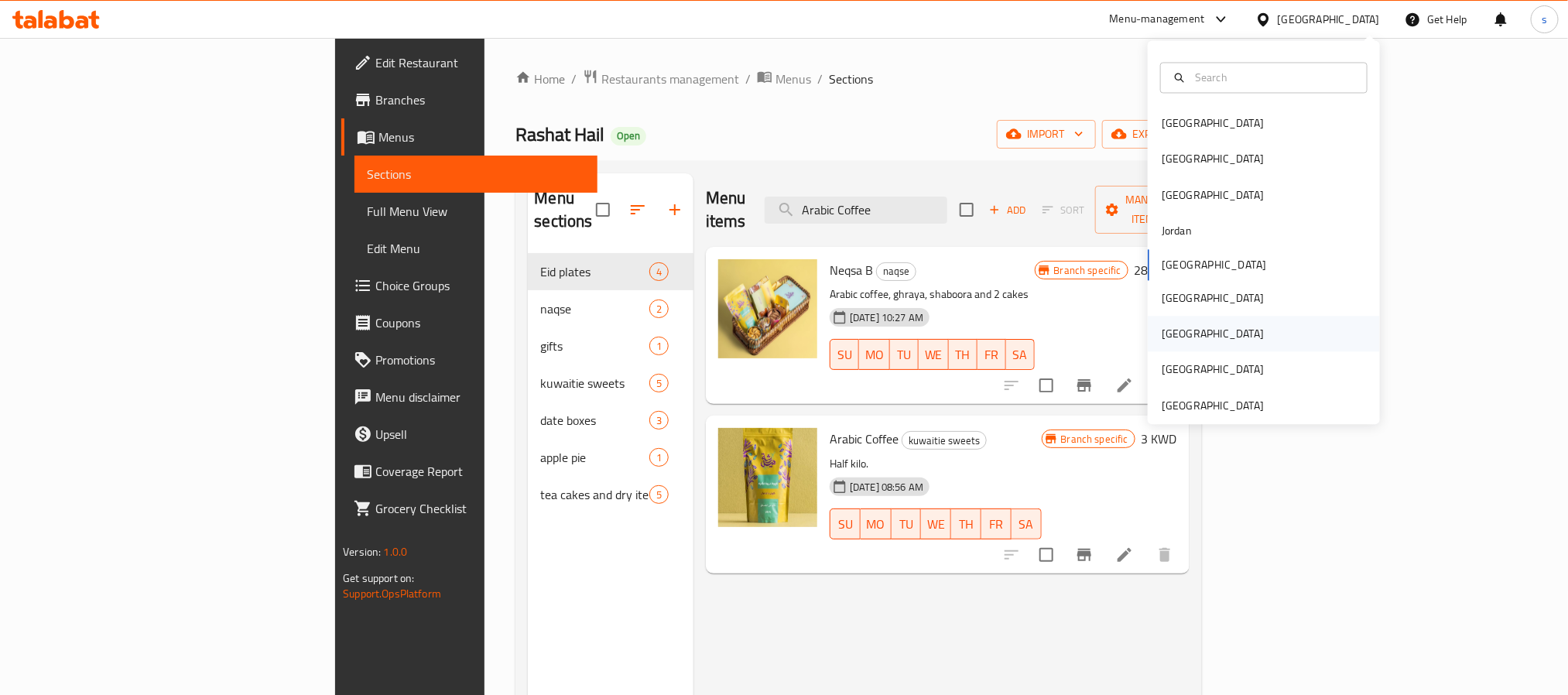
click at [1168, 337] on div "[GEOGRAPHIC_DATA]" at bounding box center [1213, 334] width 102 height 17
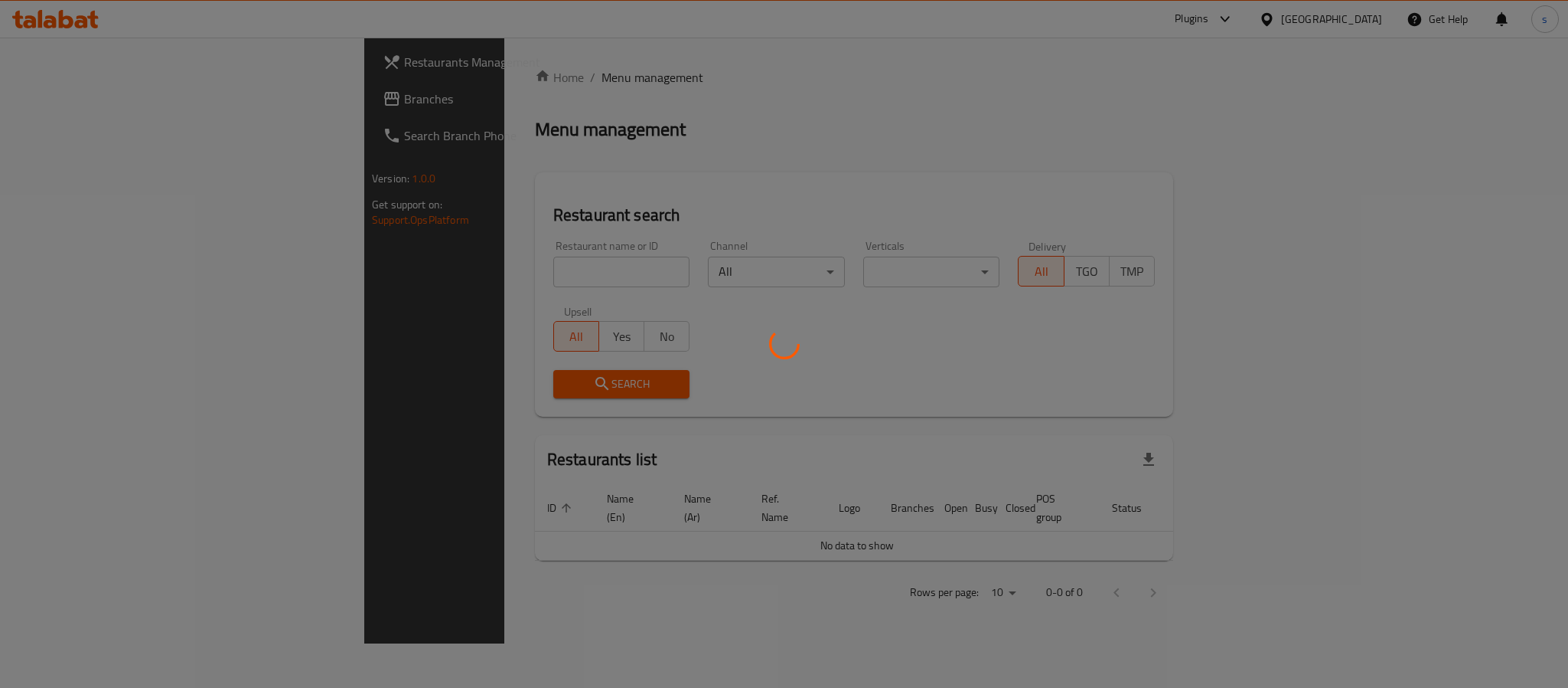
click at [85, 99] on div at bounding box center [784, 344] width 1568 height 688
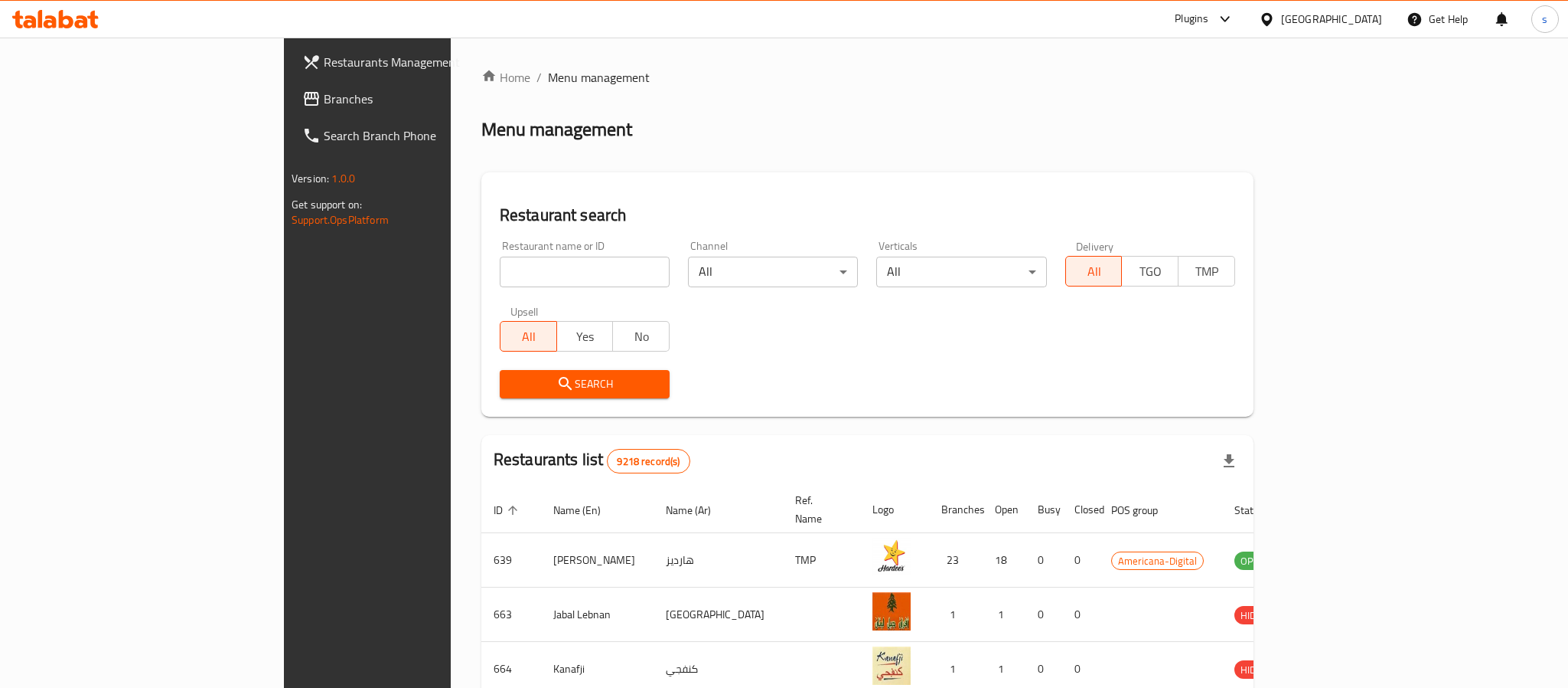
click at [85, 99] on div at bounding box center [784, 344] width 1568 height 688
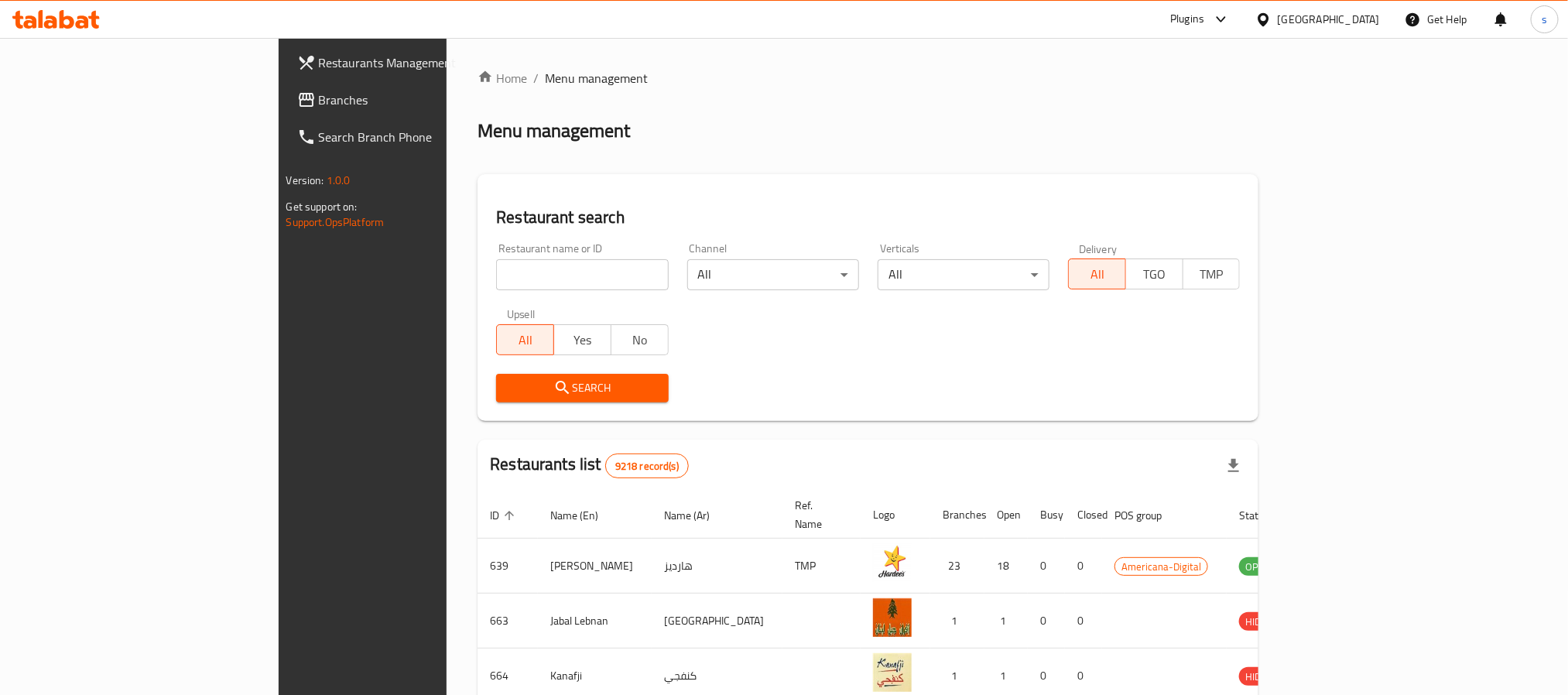
click at [319, 102] on span "Branches" at bounding box center [423, 99] width 209 height 18
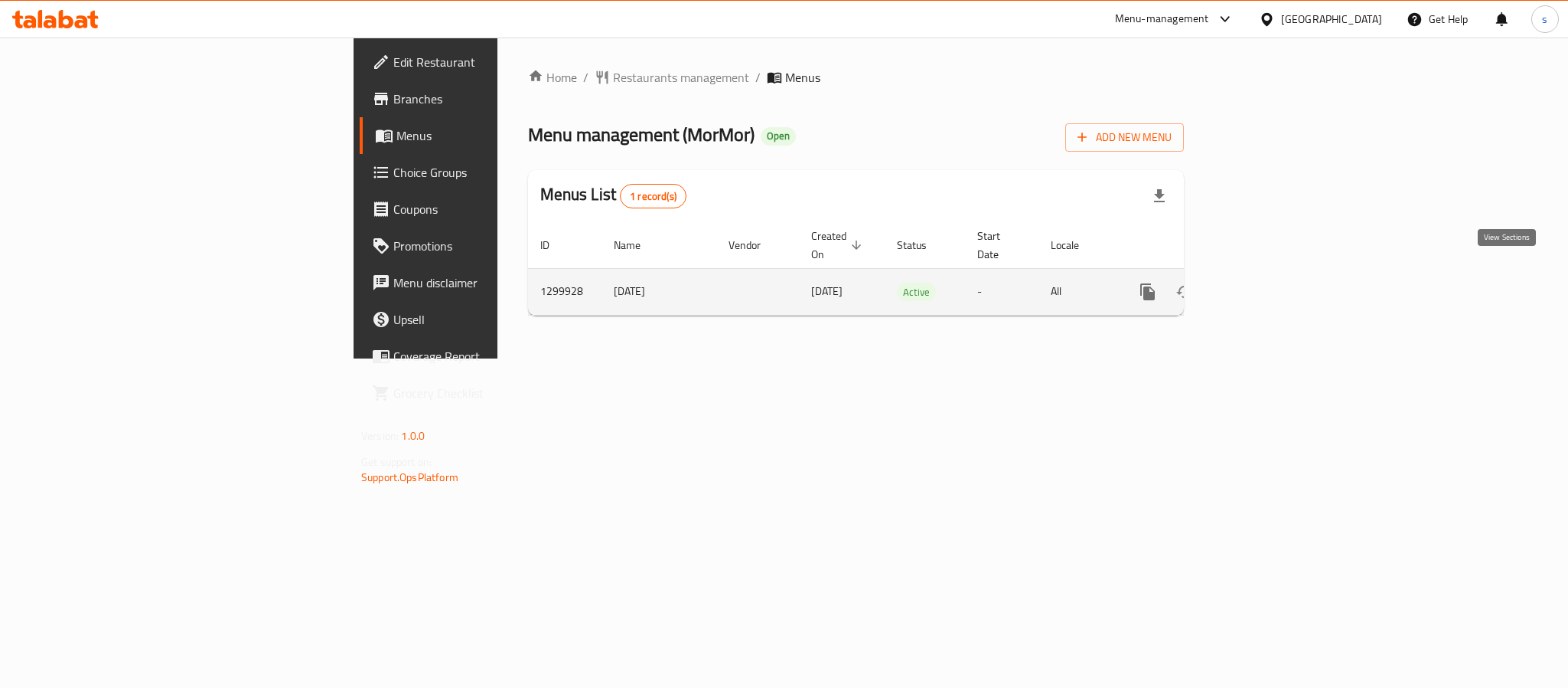
click at [1267, 283] on icon "enhanced table" at bounding box center [1258, 291] width 18 height 18
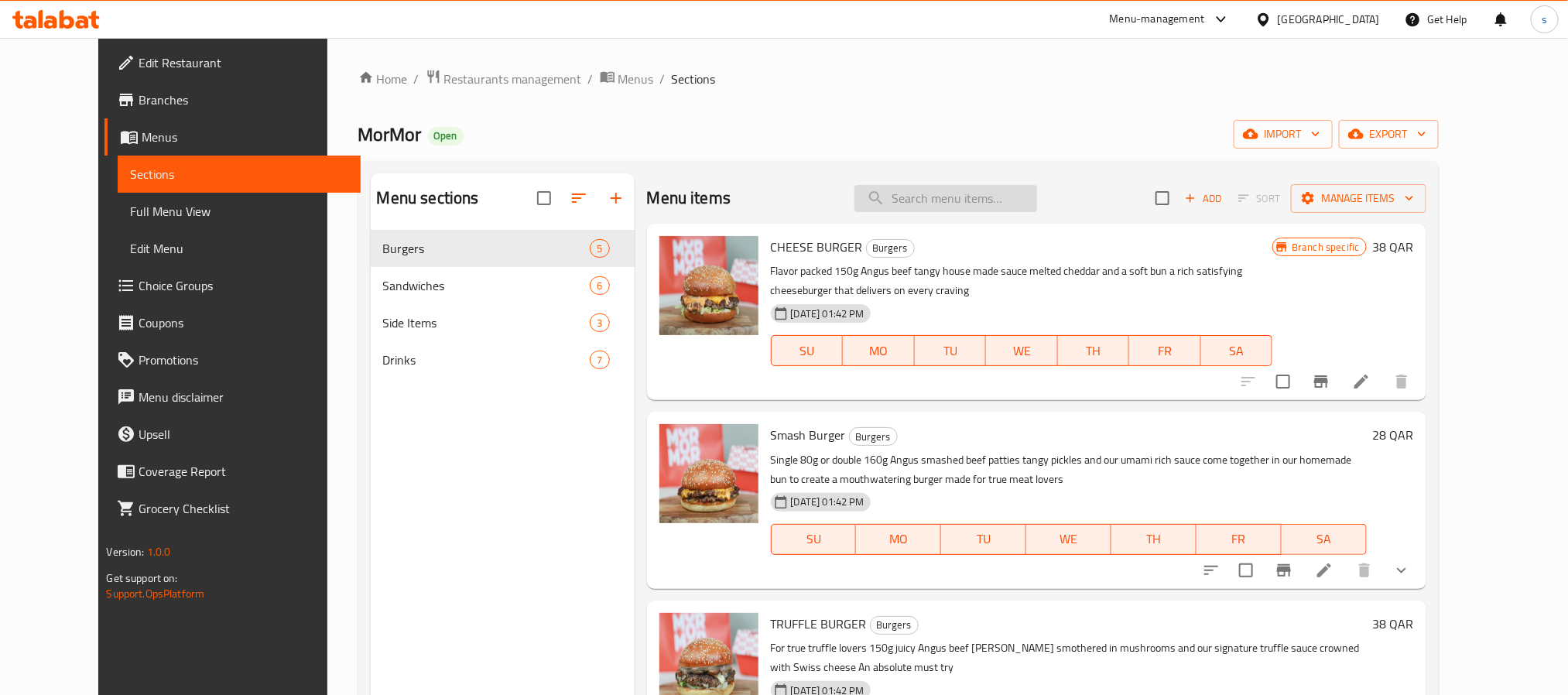
click at [942, 207] on input "search" at bounding box center [945, 199] width 182 height 27
paste input "SPICY CHICKEN BURGER"
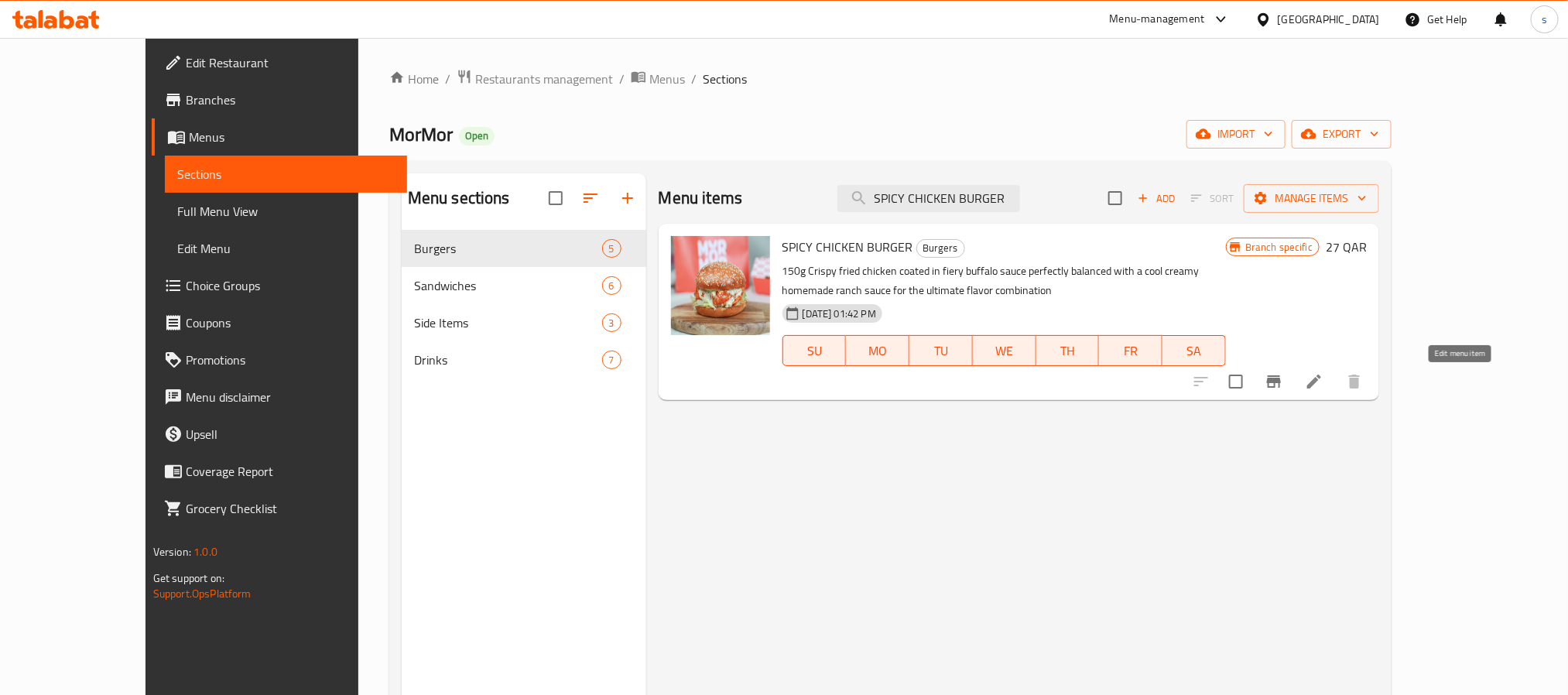
type input "SPICY CHICKEN BURGER"
click at [1324, 385] on icon at bounding box center [1313, 381] width 18 height 18
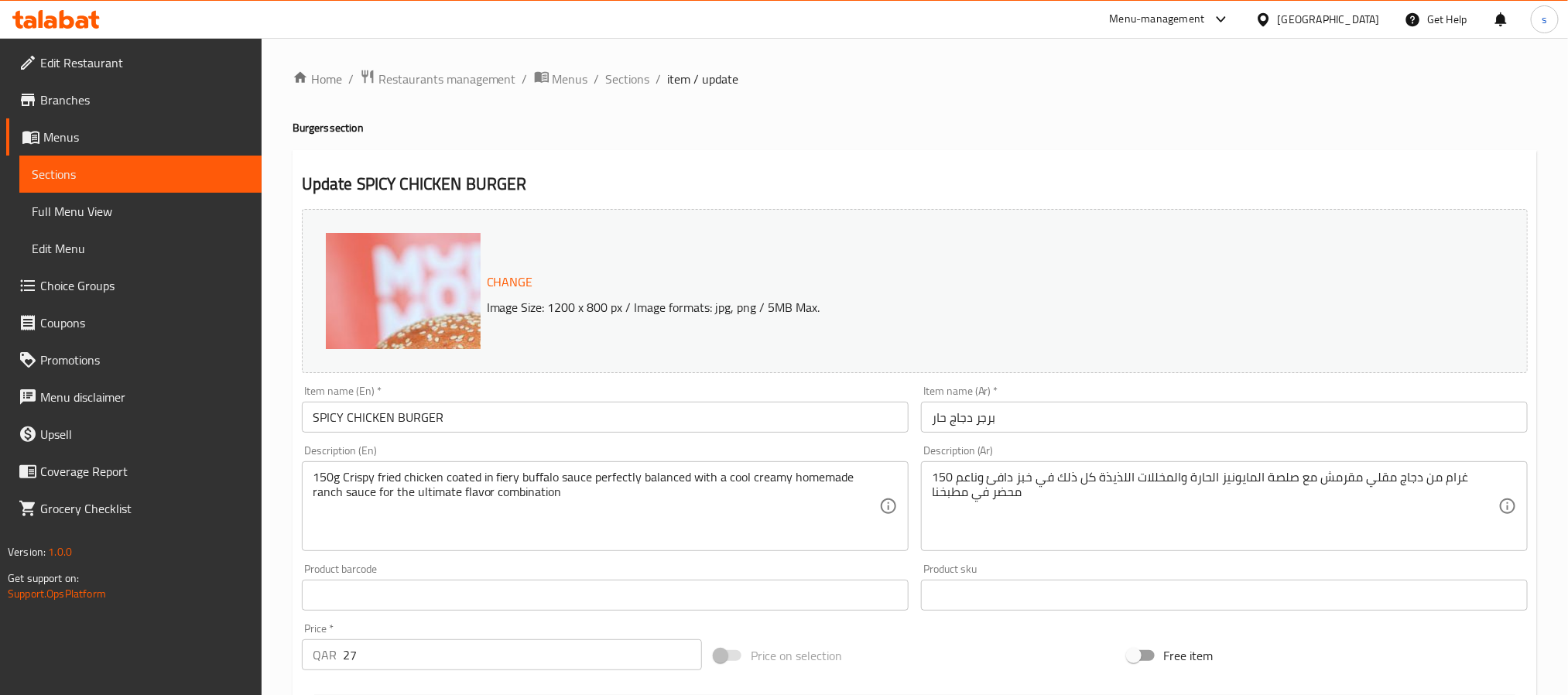
click at [1358, 289] on div "Change Image Size: 1200 x 800 px / Image formats: jpg, png / 5MB Max." at bounding box center [922, 292] width 883 height 50
click at [1435, 314] on div "Change Image Size: 1200 x 800 px / Image formats: jpg, png / 5MB Max." at bounding box center [915, 291] width 1226 height 164
click at [1430, 286] on div "Change Image Size: 1200 x 800 px / Image formats: jpg, png / 5MB Max." at bounding box center [915, 291] width 1226 height 164
click at [1247, 357] on div "Change Image Size: 1200 x 800 px / Image formats: jpg, png / 5MB Max." at bounding box center [915, 291] width 1226 height 164
click at [1020, 266] on div "Change Image Size: 1200 x 800 px / Image formats: jpg, png / 5MB Max." at bounding box center [922, 292] width 883 height 50
